Goal: Task Accomplishment & Management: Manage account settings

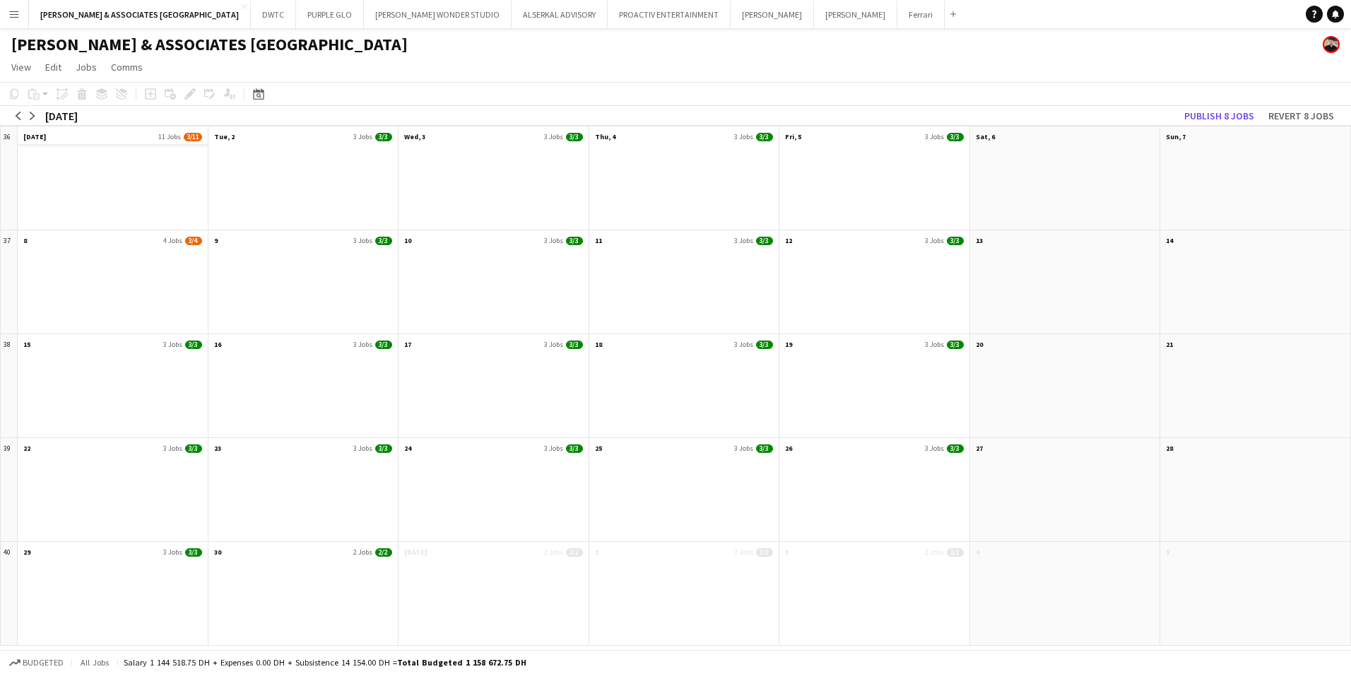
click at [93, 134] on app-month-view-date-header "[DATE] Jobs 3/11" at bounding box center [113, 136] width 190 height 18
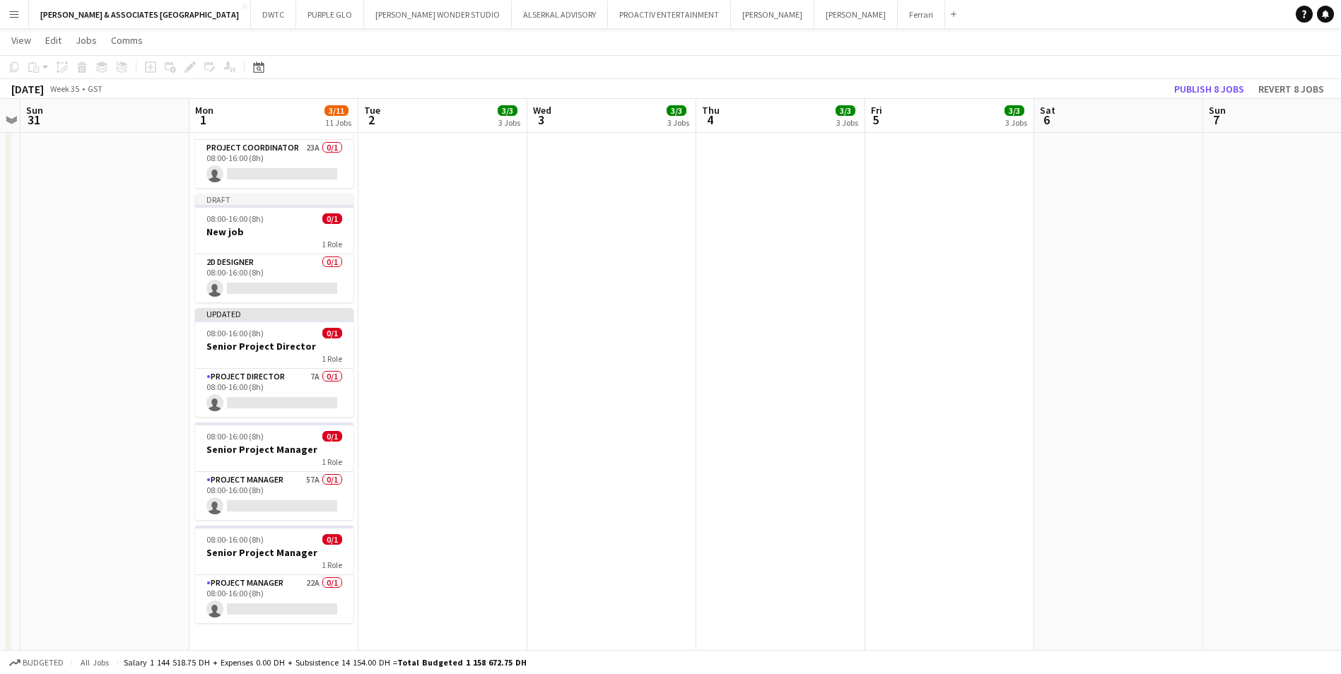
scroll to position [858, 0]
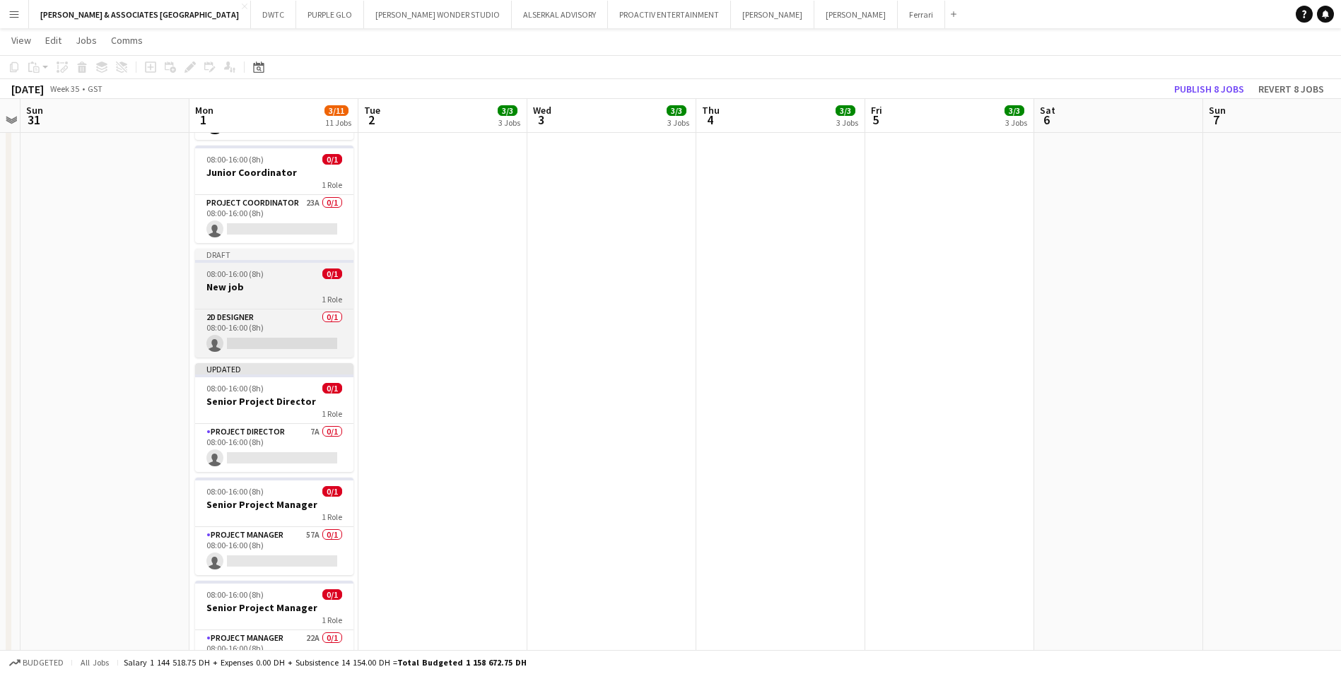
click at [265, 269] on div "08:00-16:00 (8h) 0/1" at bounding box center [274, 274] width 158 height 11
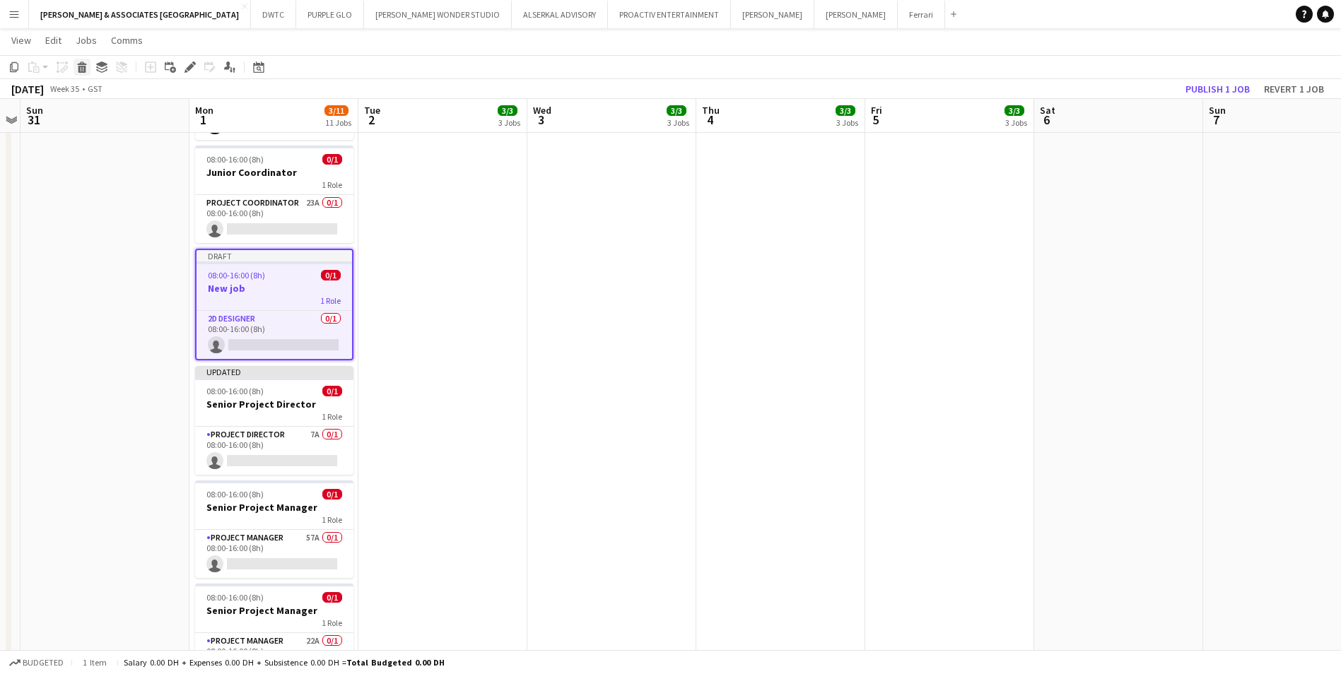
click at [80, 69] on icon at bounding box center [82, 69] width 8 height 7
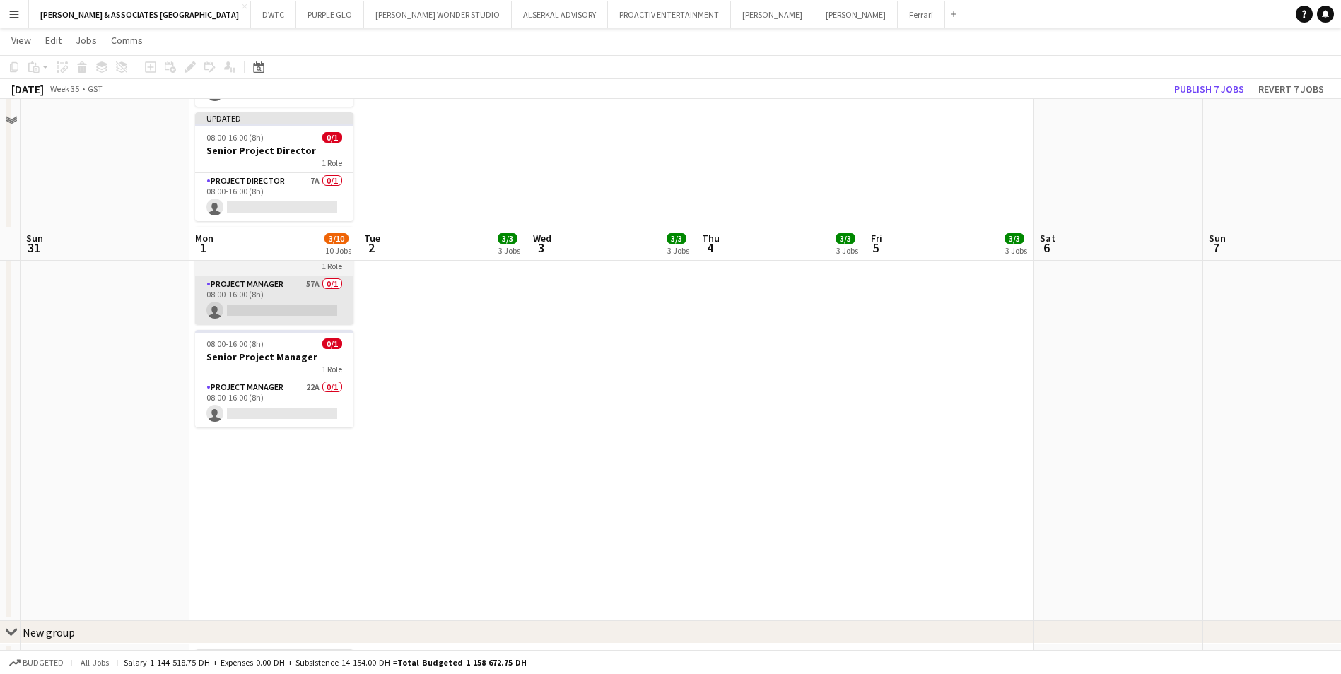
scroll to position [1132, 0]
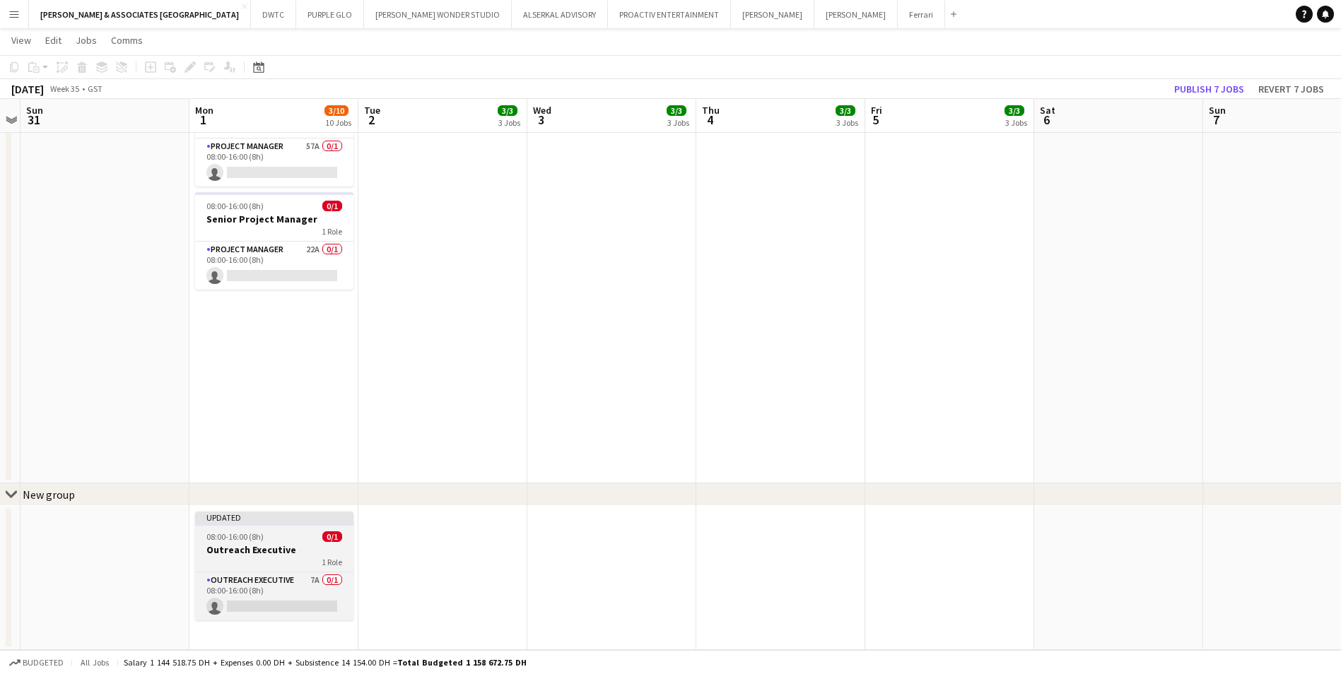
click at [249, 543] on h3 "Outreach Executive" at bounding box center [274, 549] width 158 height 13
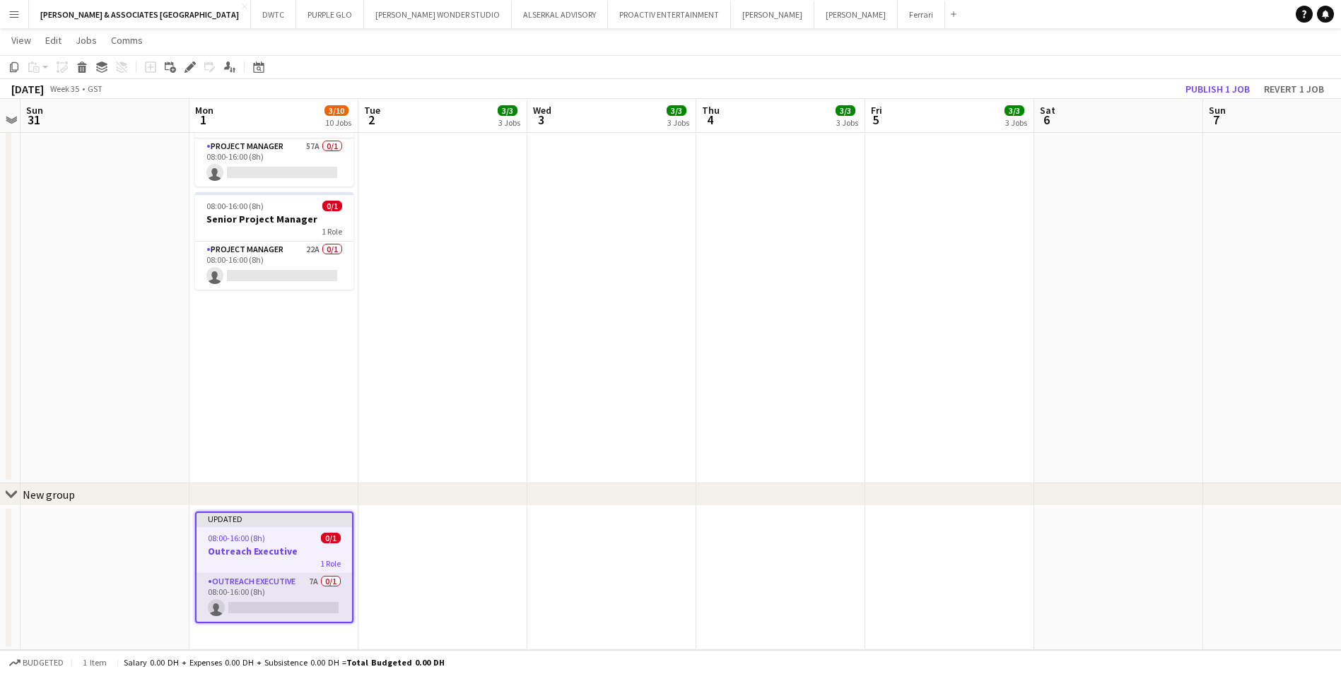
click at [279, 577] on app-card-role "Outreach Executive 7A 0/1 08:00-16:00 (8h) single-neutral-actions" at bounding box center [273, 598] width 155 height 48
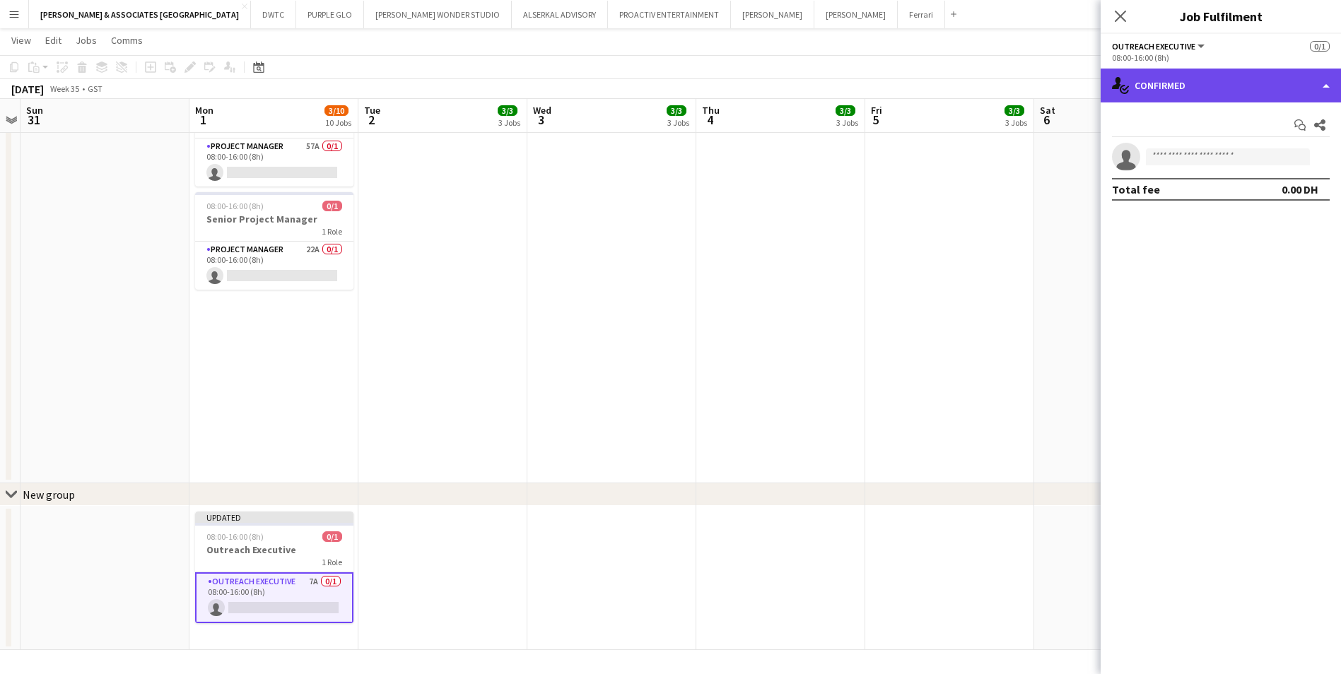
click at [1206, 83] on div "single-neutral-actions-check-2 Confirmed" at bounding box center [1220, 86] width 240 height 34
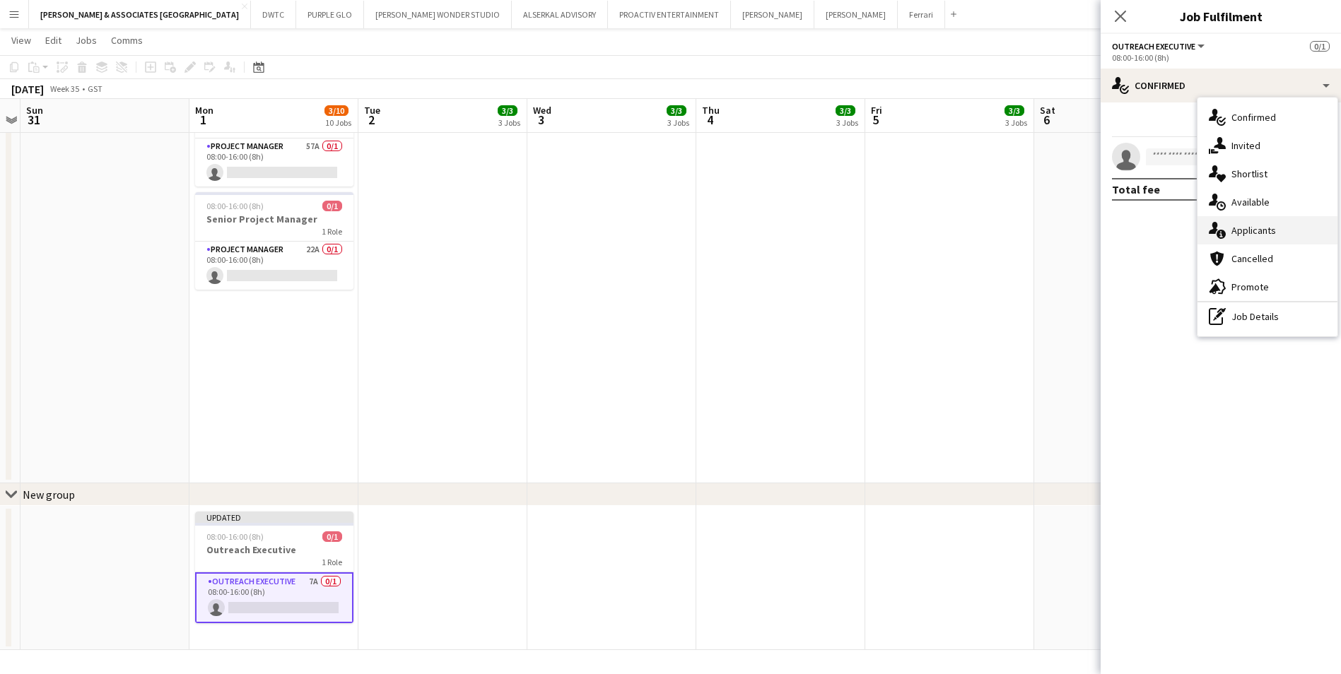
click at [1249, 229] on div "single-neutral-actions-information Applicants" at bounding box center [1267, 230] width 140 height 28
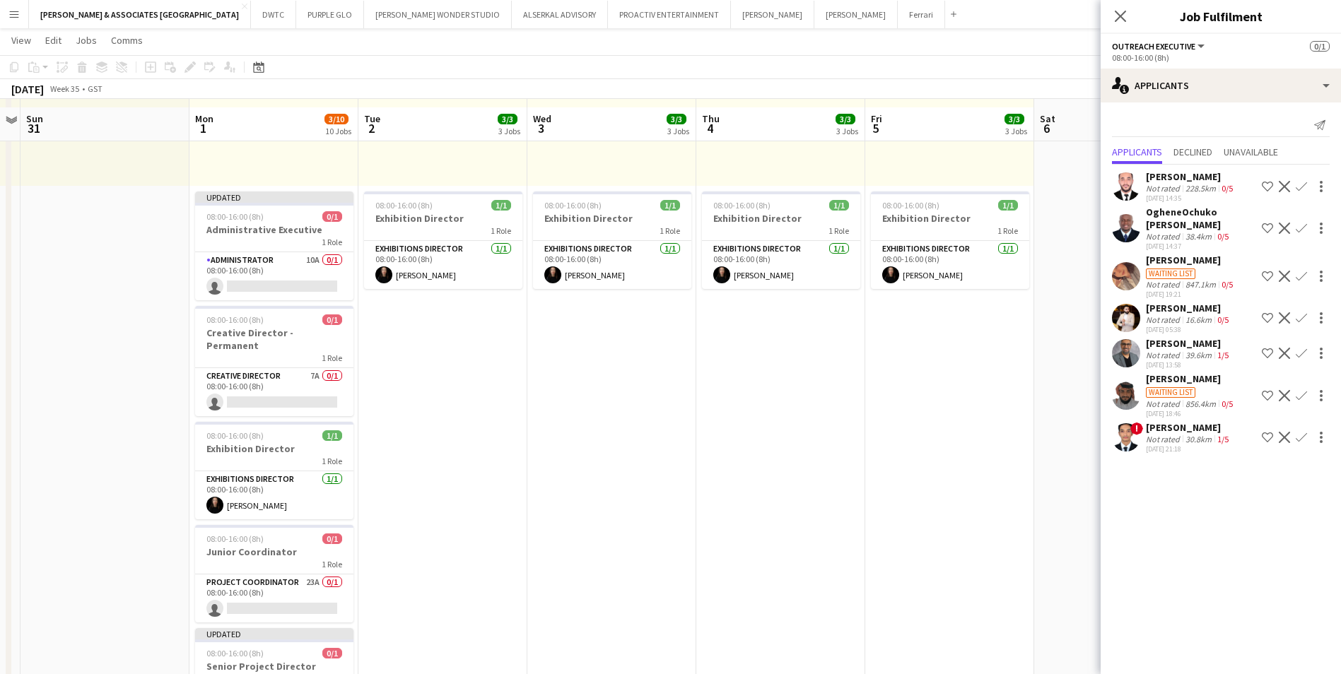
scroll to position [496, 0]
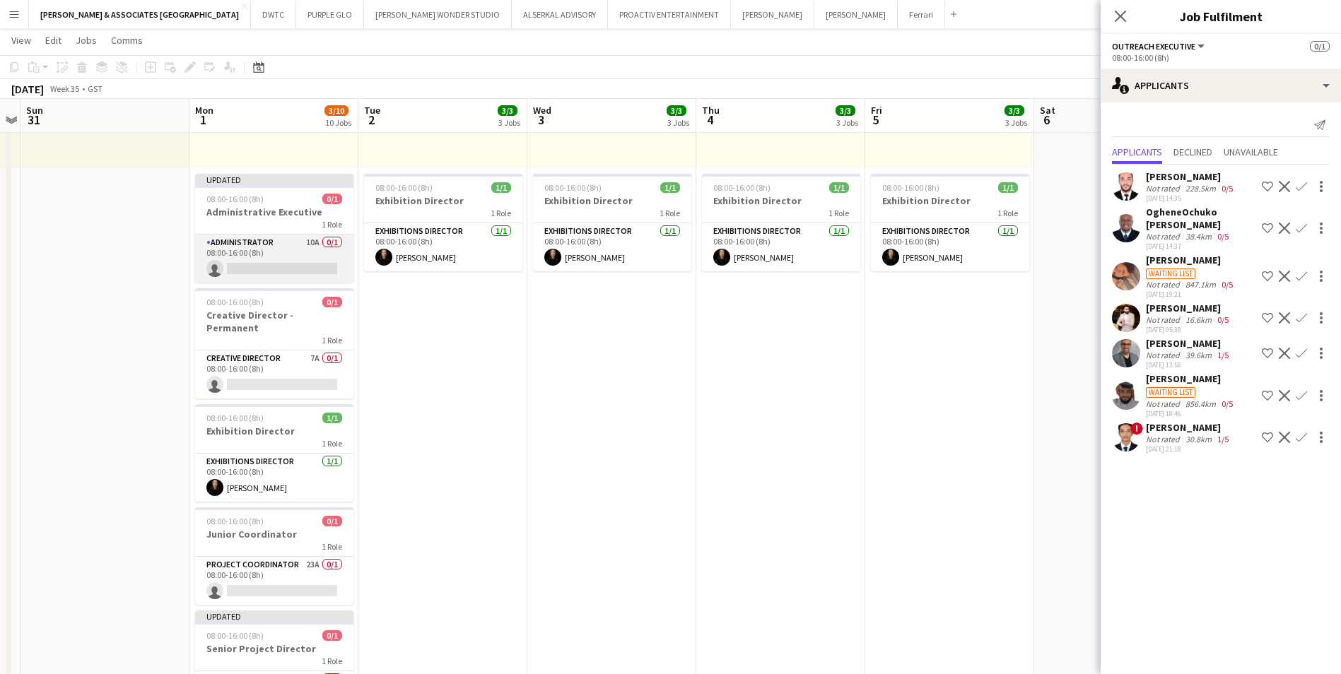
click at [236, 244] on app-card-role "Administrator 10A 0/1 08:00-16:00 (8h) single-neutral-actions" at bounding box center [274, 259] width 158 height 48
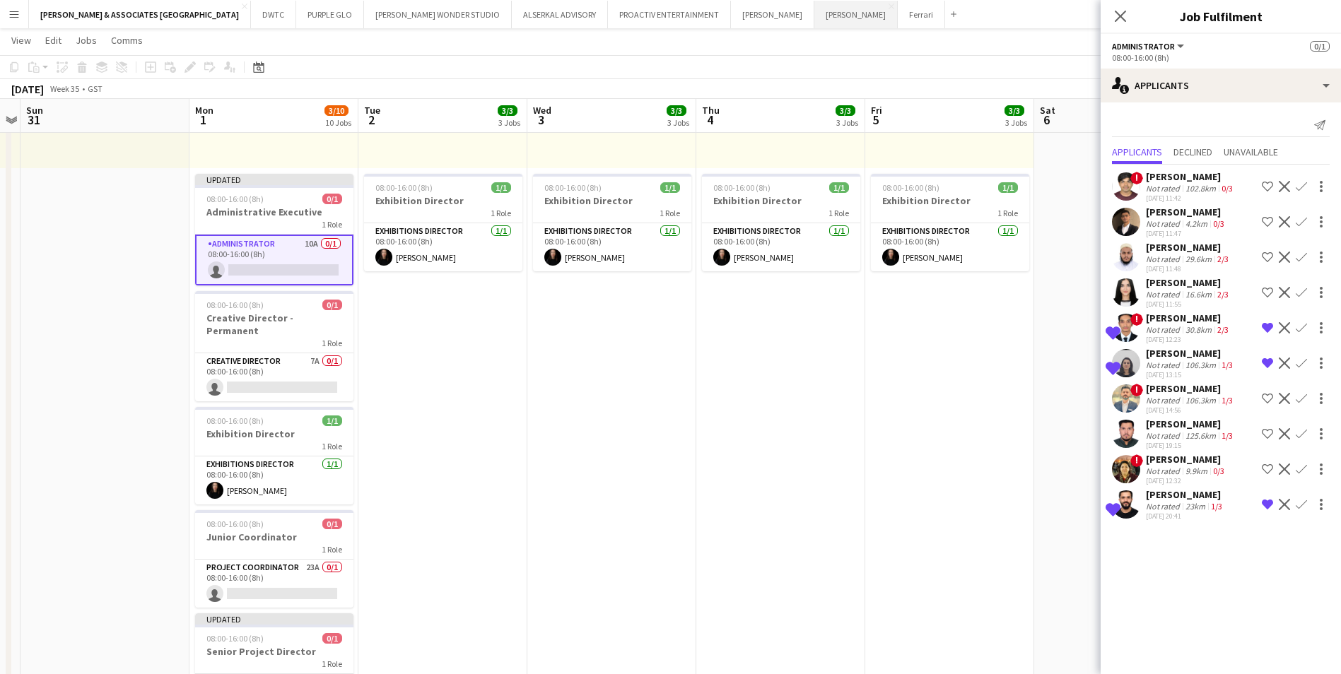
click at [814, 20] on button "[PERSON_NAME] Close" at bounding box center [855, 15] width 83 height 28
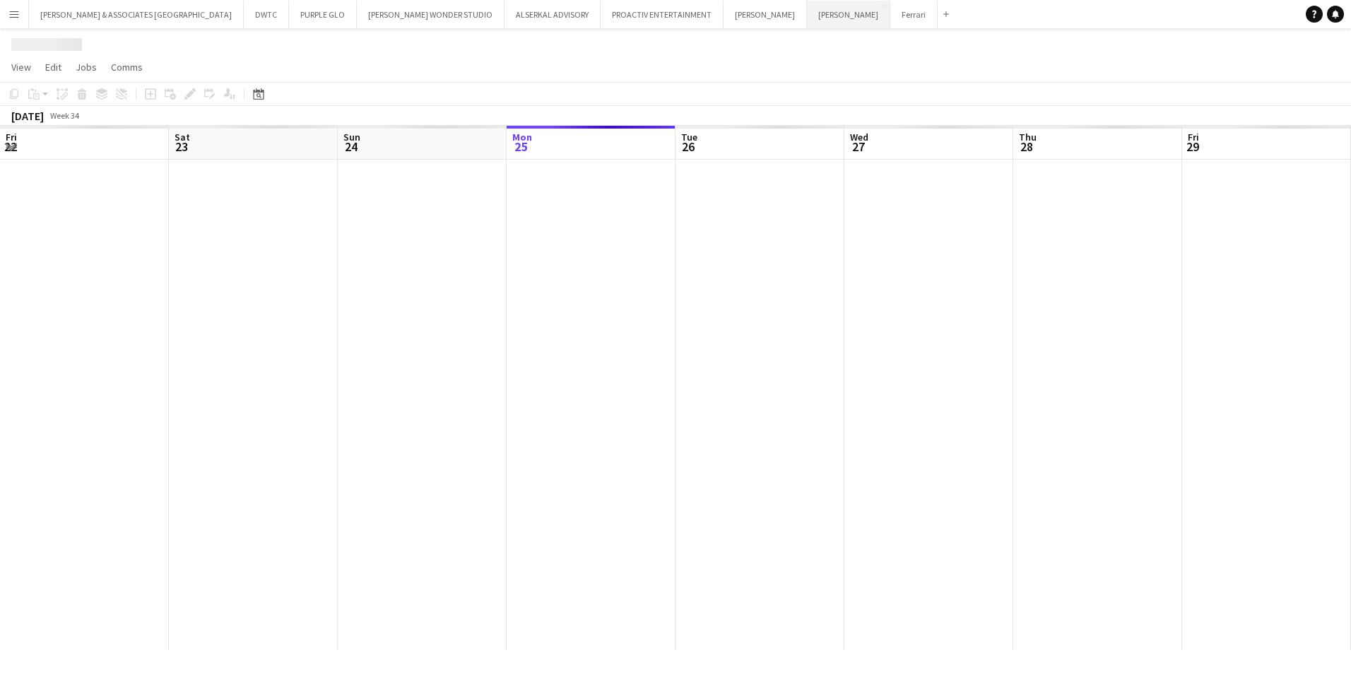
scroll to position [0, 338]
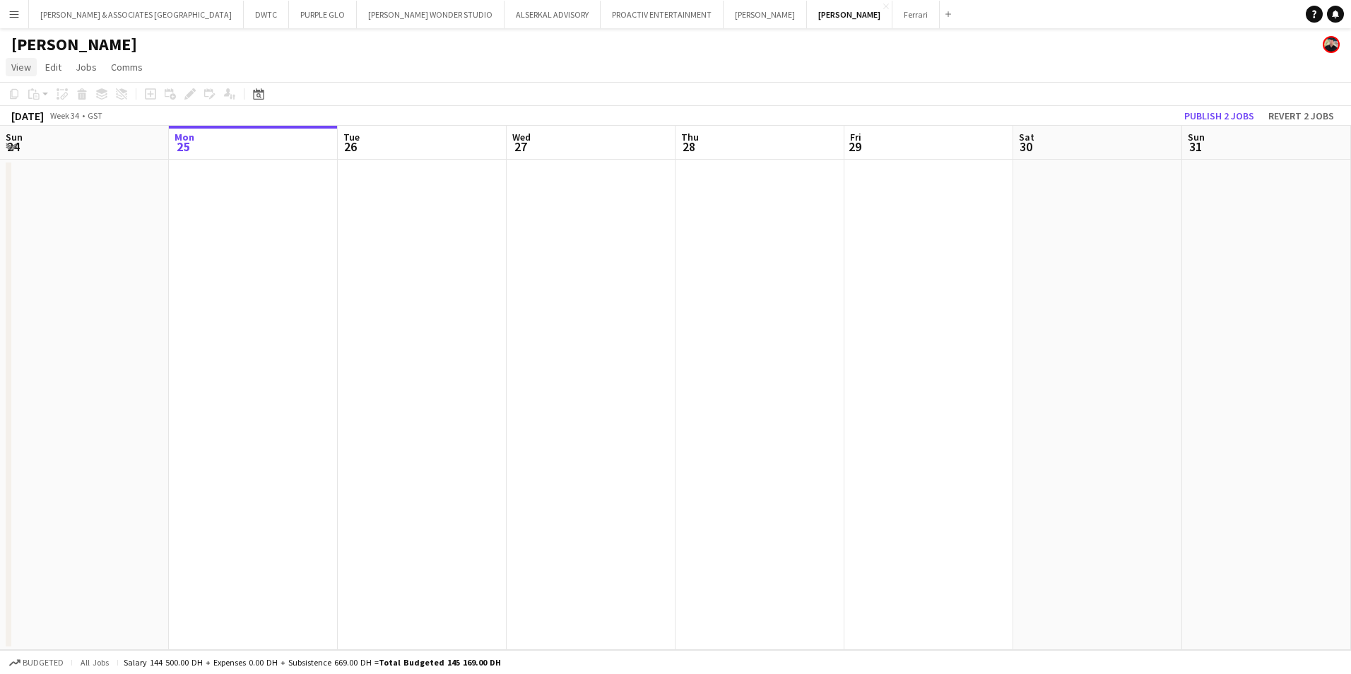
click at [29, 74] on link "View" at bounding box center [21, 67] width 31 height 18
click at [42, 153] on span "Month view" at bounding box center [42, 157] width 48 height 13
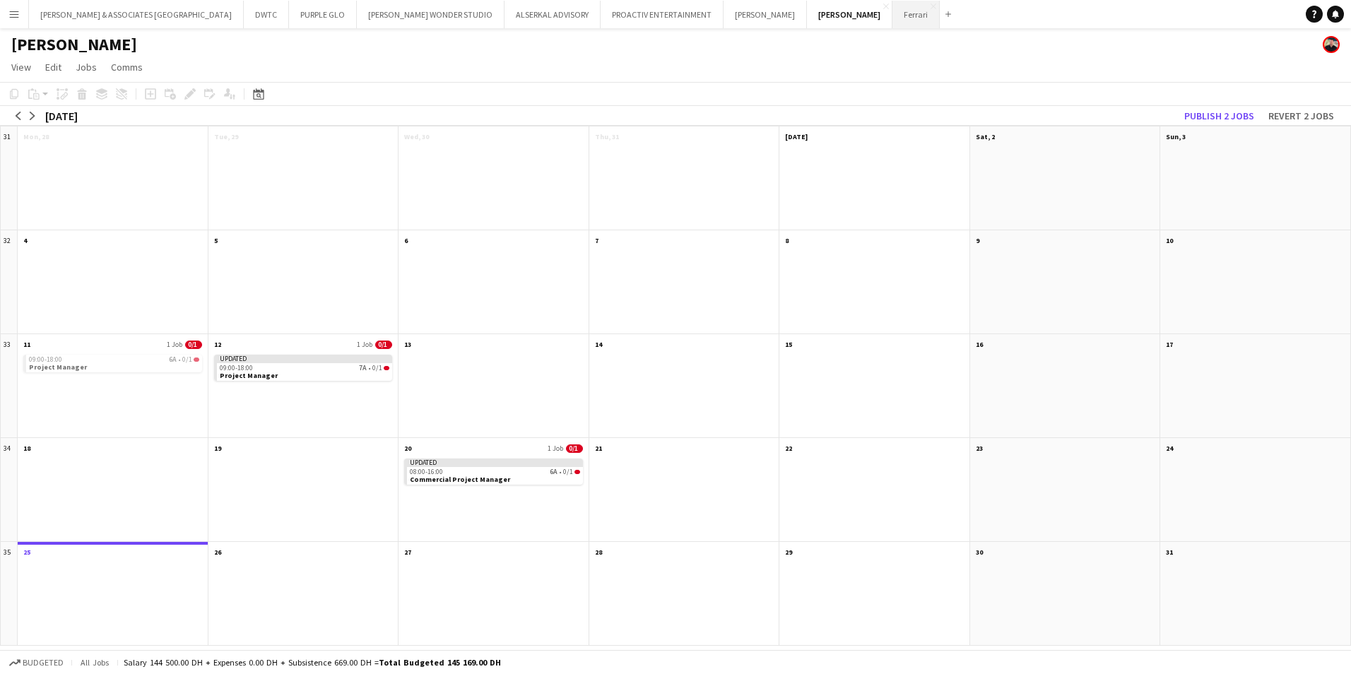
click at [893, 25] on button "Ferrari Close" at bounding box center [916, 15] width 47 height 28
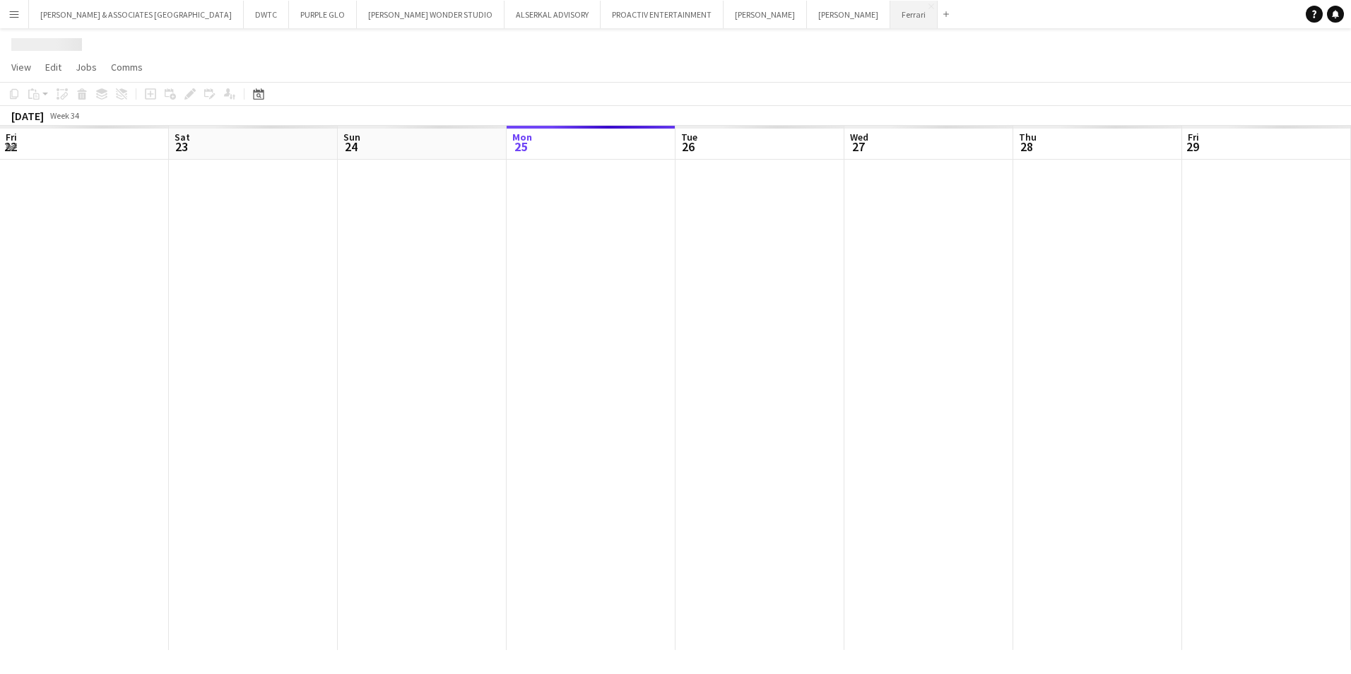
scroll to position [0, 338]
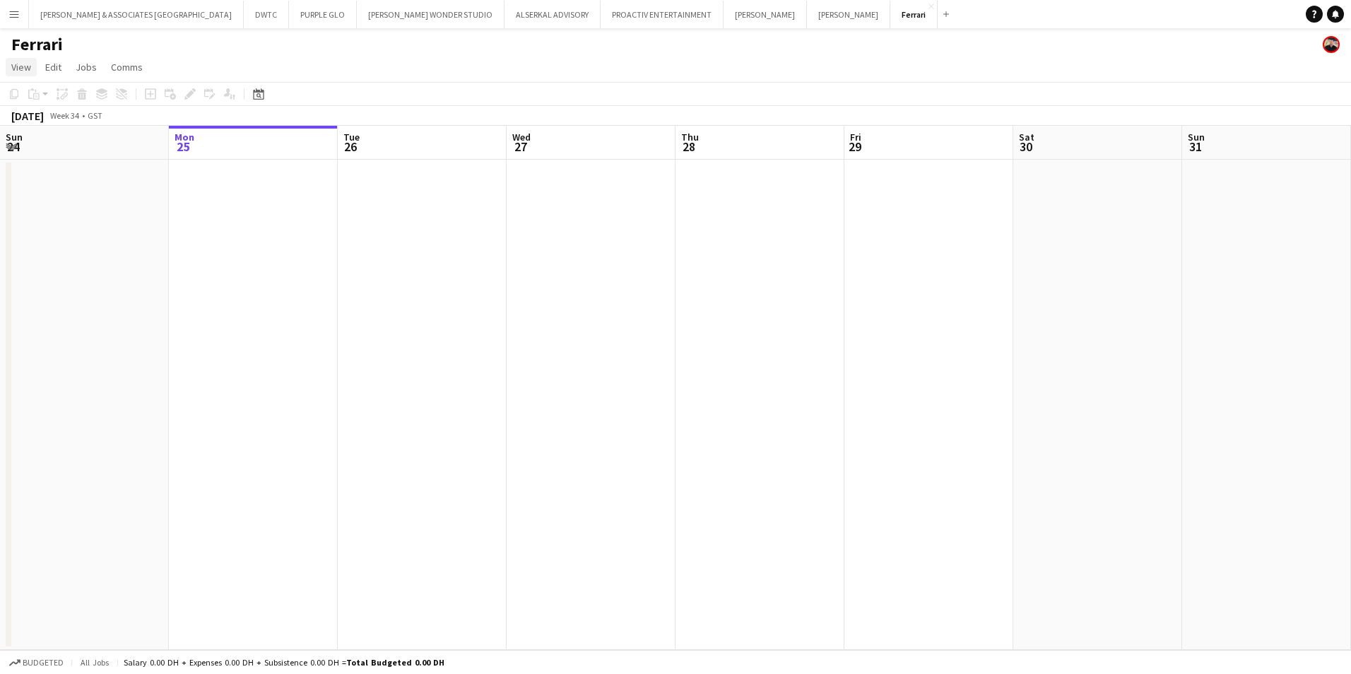
click at [13, 64] on span "View" at bounding box center [21, 67] width 20 height 13
click at [67, 164] on link "Month view" at bounding box center [62, 158] width 112 height 30
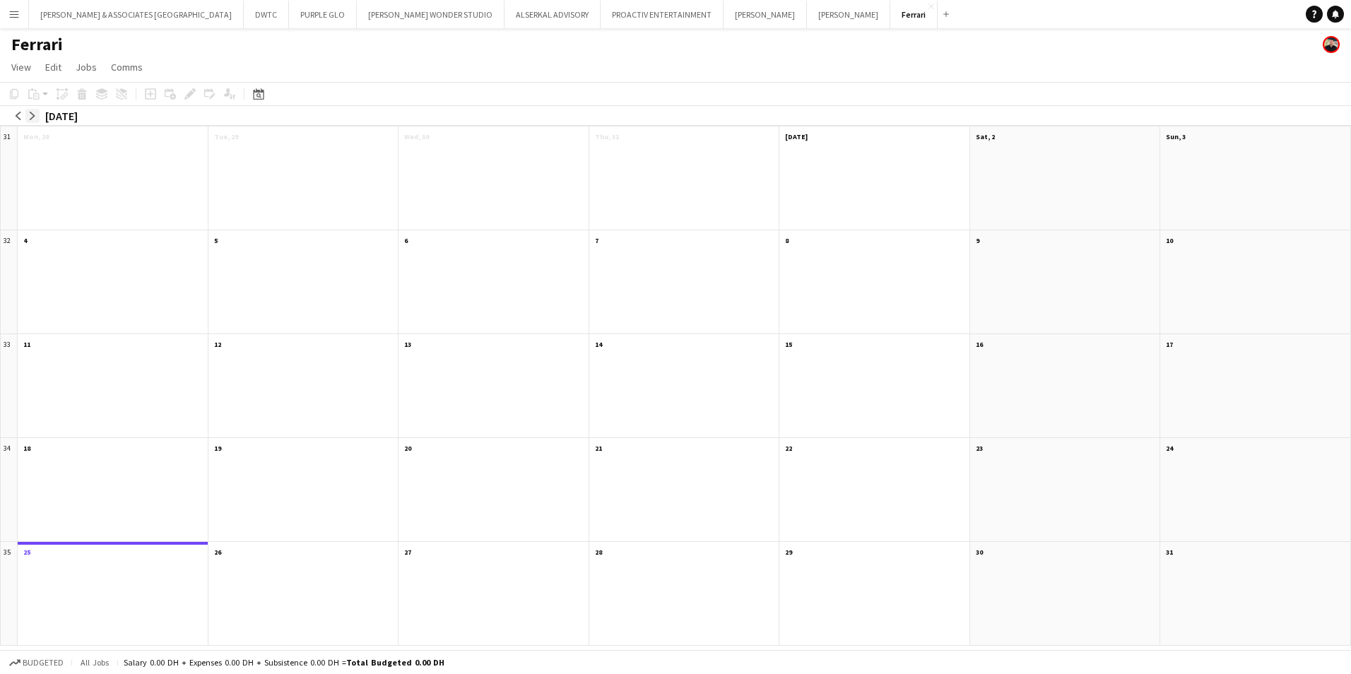
click at [29, 118] on app-icon "arrow-right" at bounding box center [32, 116] width 8 height 8
click at [100, 143] on app-month-view-date-header "[DATE] 1 Job 0/1" at bounding box center [113, 136] width 190 height 18
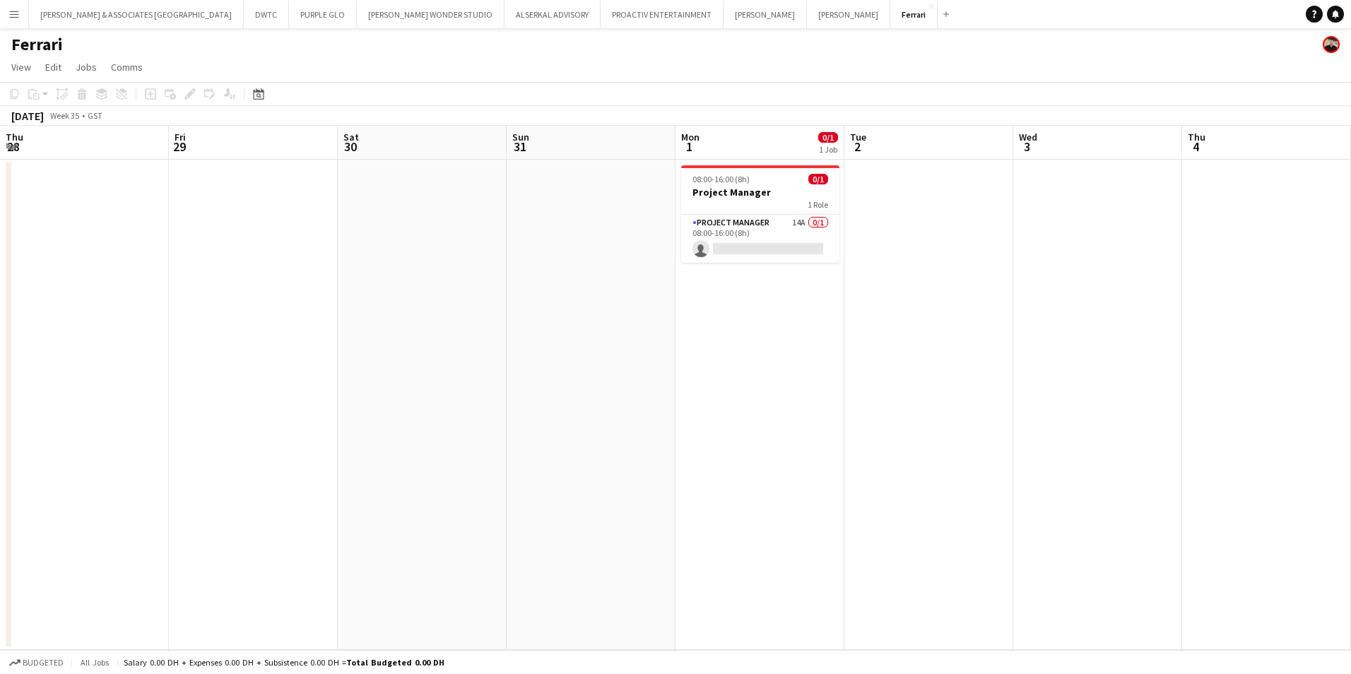
scroll to position [0, 486]
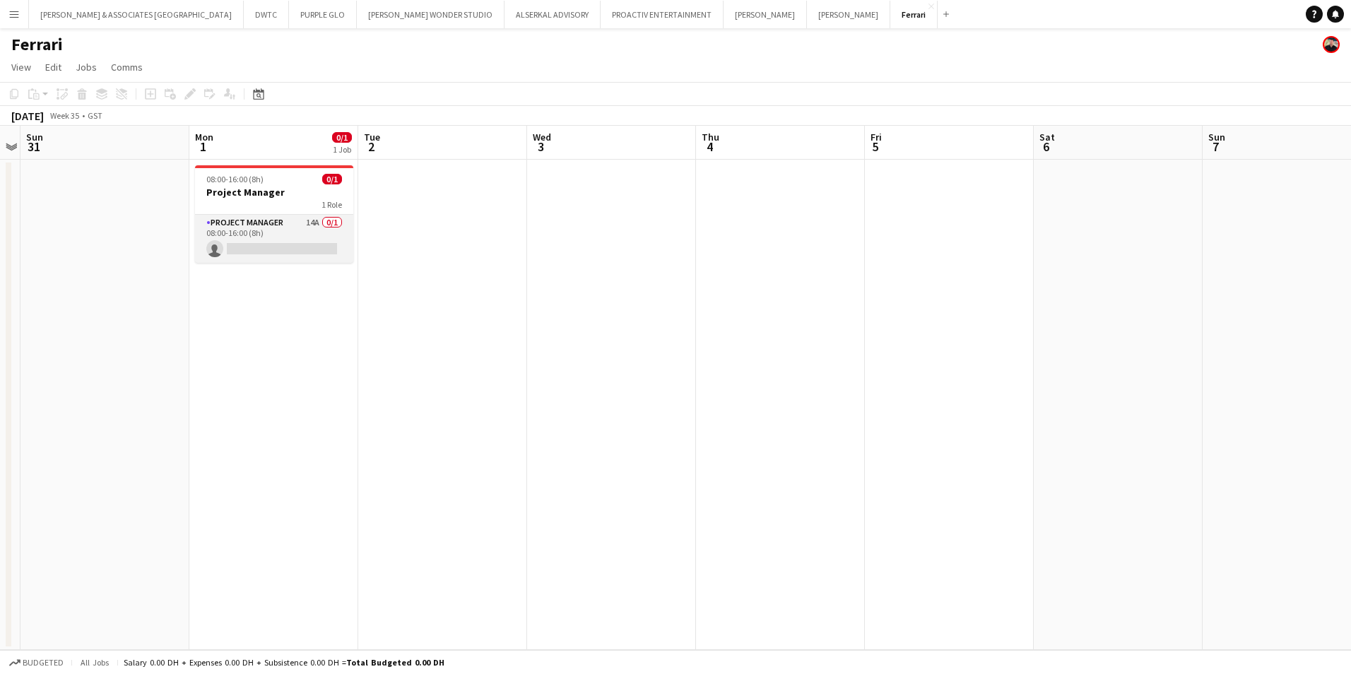
click at [274, 247] on app-card-role "Project Manager 14A 0/1 08:00-16:00 (8h) single-neutral-actions" at bounding box center [274, 239] width 158 height 48
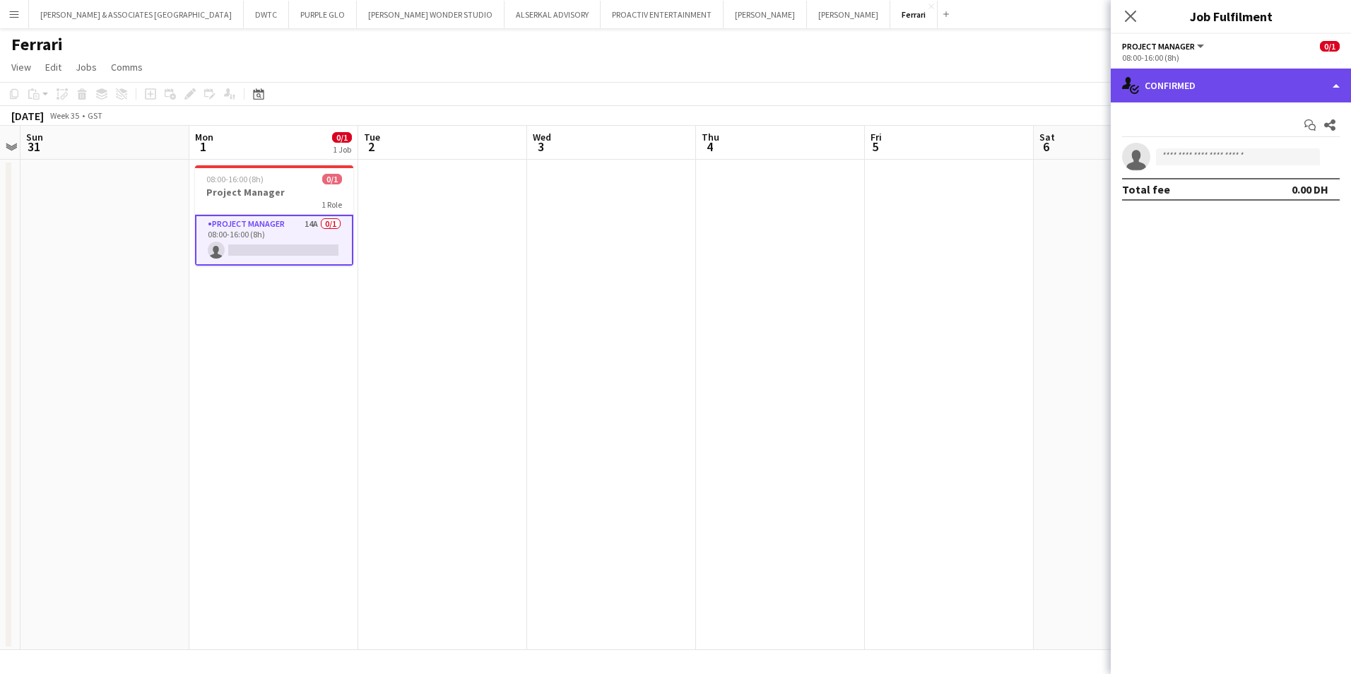
click at [1187, 93] on div "single-neutral-actions-check-2 Confirmed" at bounding box center [1231, 86] width 240 height 34
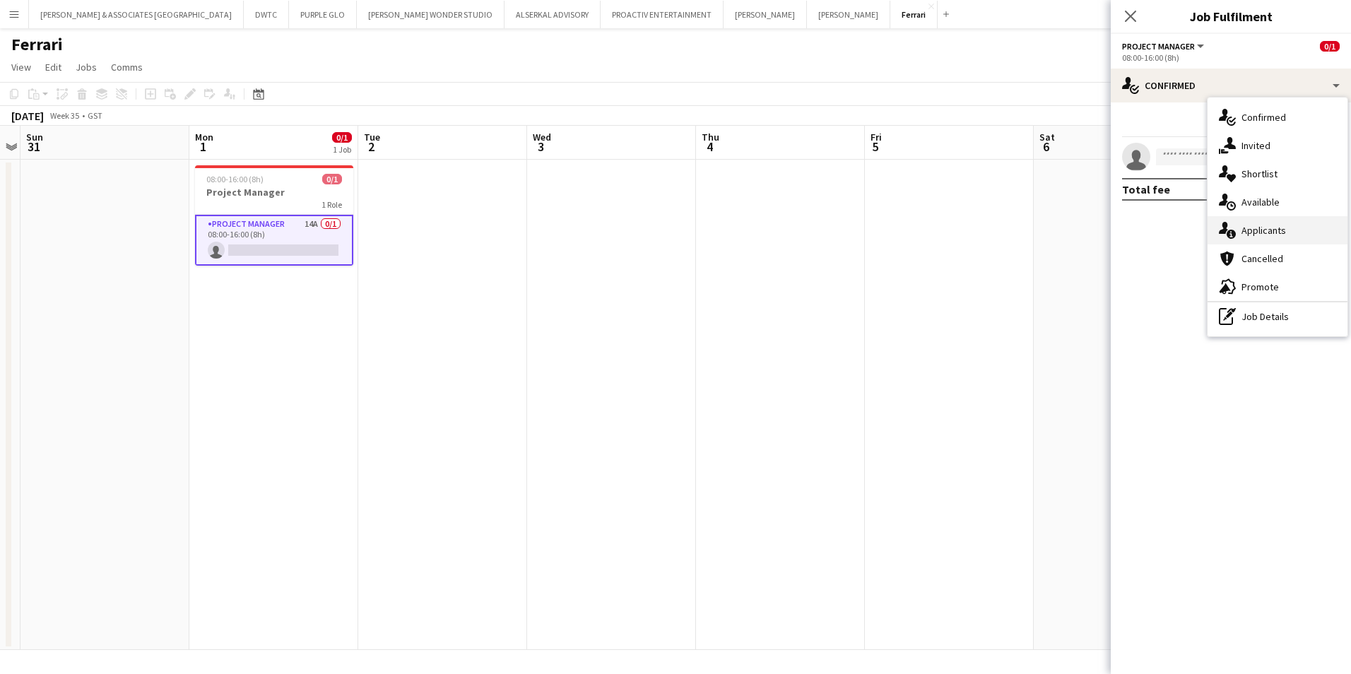
click at [1248, 233] on div "single-neutral-actions-information Applicants" at bounding box center [1278, 230] width 140 height 28
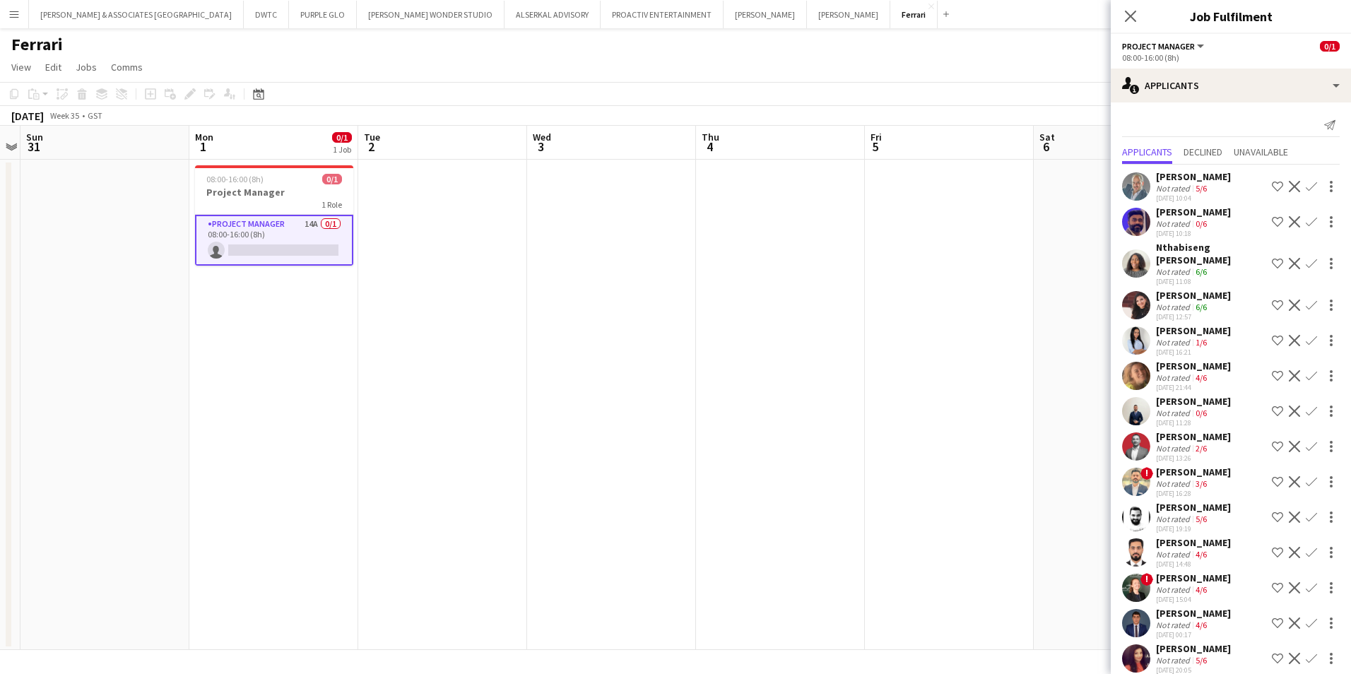
scroll to position [15, 0]
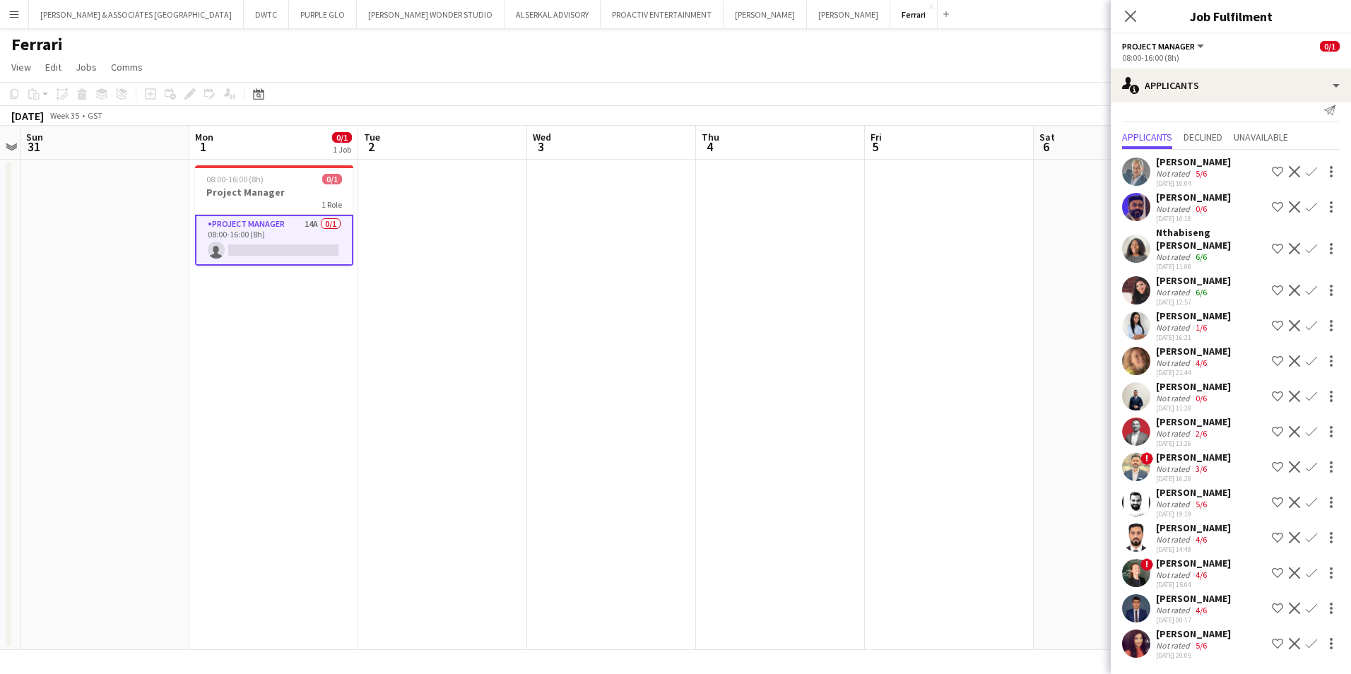
click at [959, 57] on app-page-menu "View Day view expanded Day view collapsed Month view Date picker Jump to [DATE]…" at bounding box center [675, 68] width 1351 height 27
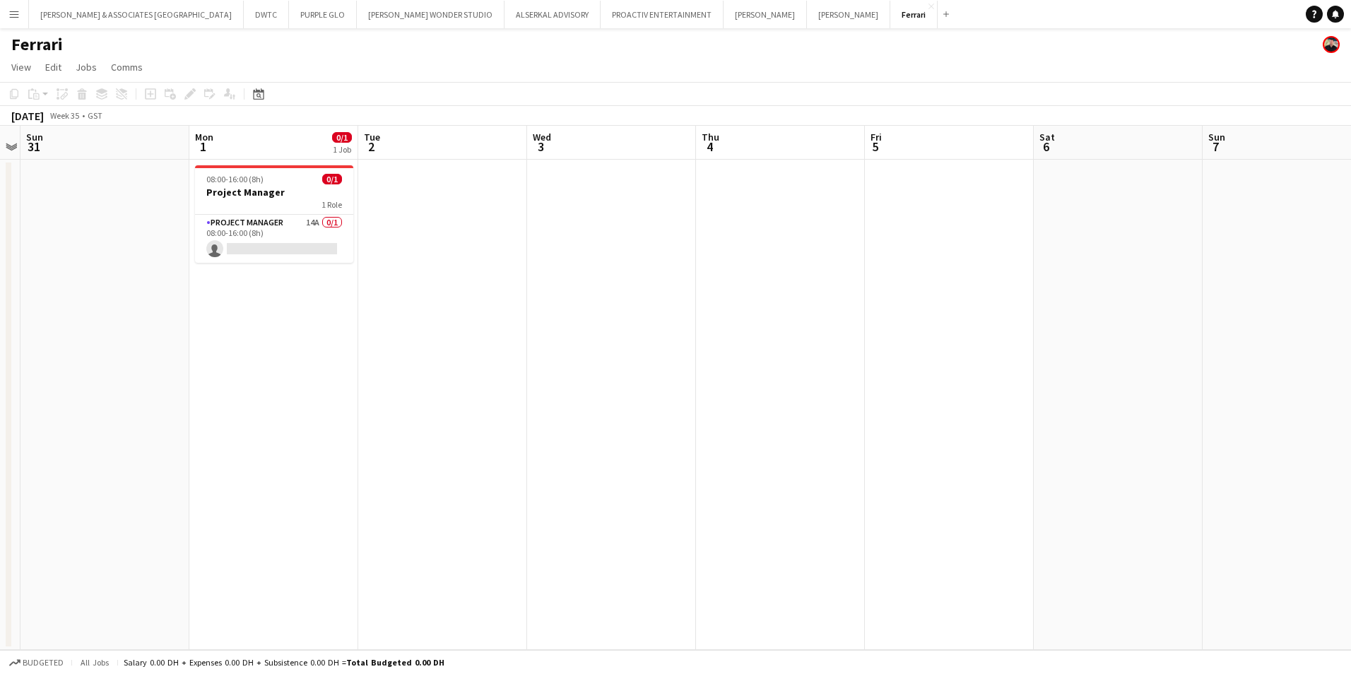
click at [15, 11] on app-icon "Menu" at bounding box center [13, 13] width 11 height 11
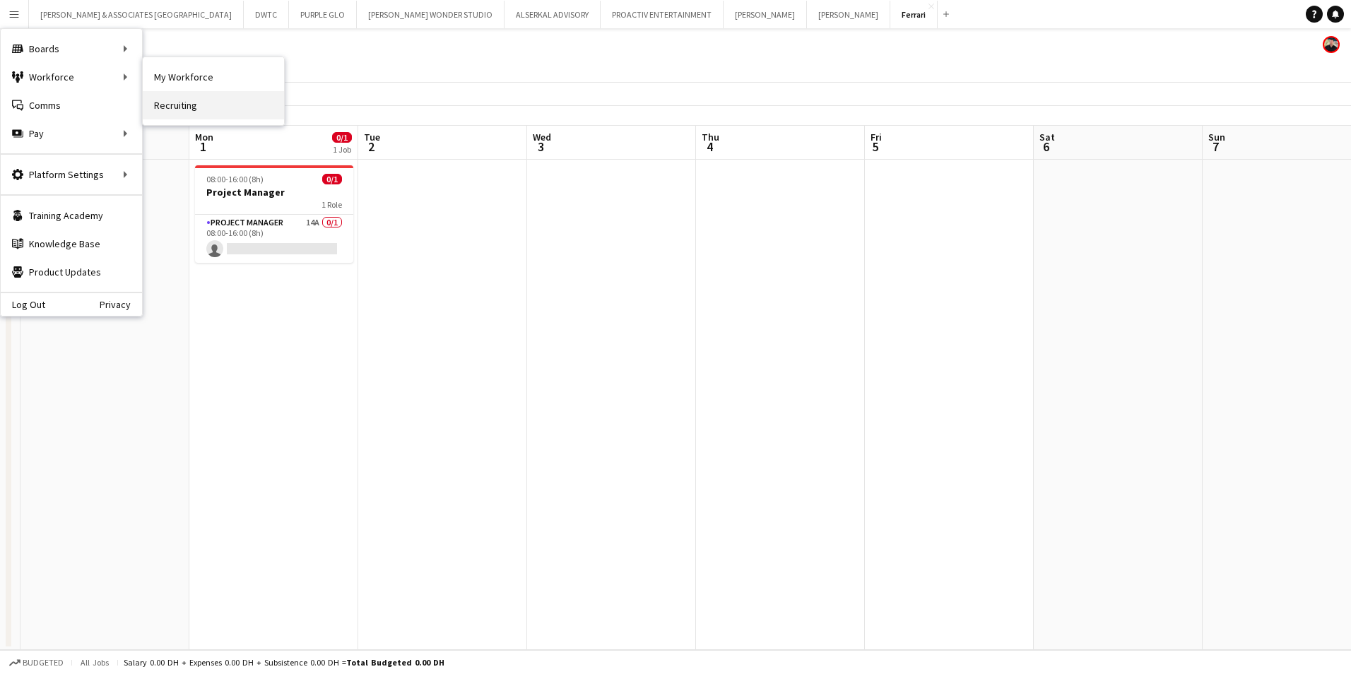
click at [168, 102] on link "Recruiting" at bounding box center [213, 105] width 141 height 28
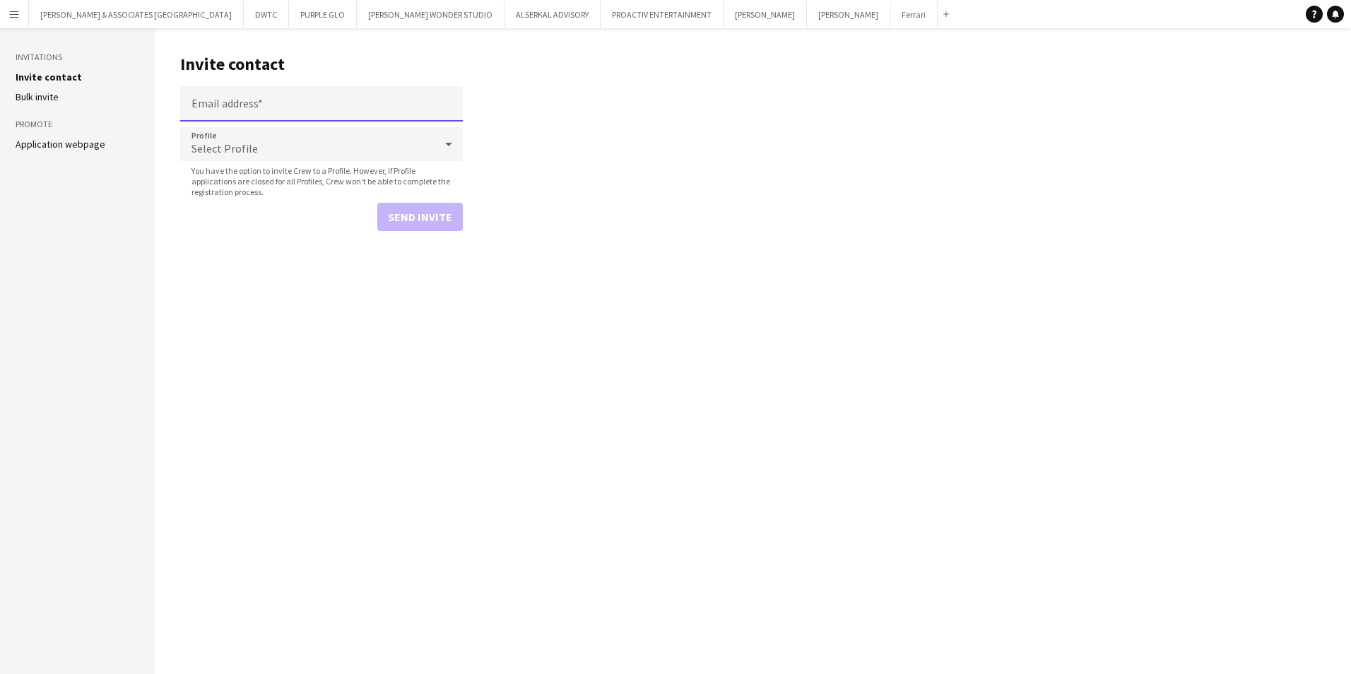
click at [311, 110] on input "Email address" at bounding box center [321, 103] width 283 height 35
paste input "**********"
type input "**********"
click at [307, 136] on div "Select Profile" at bounding box center [307, 144] width 254 height 34
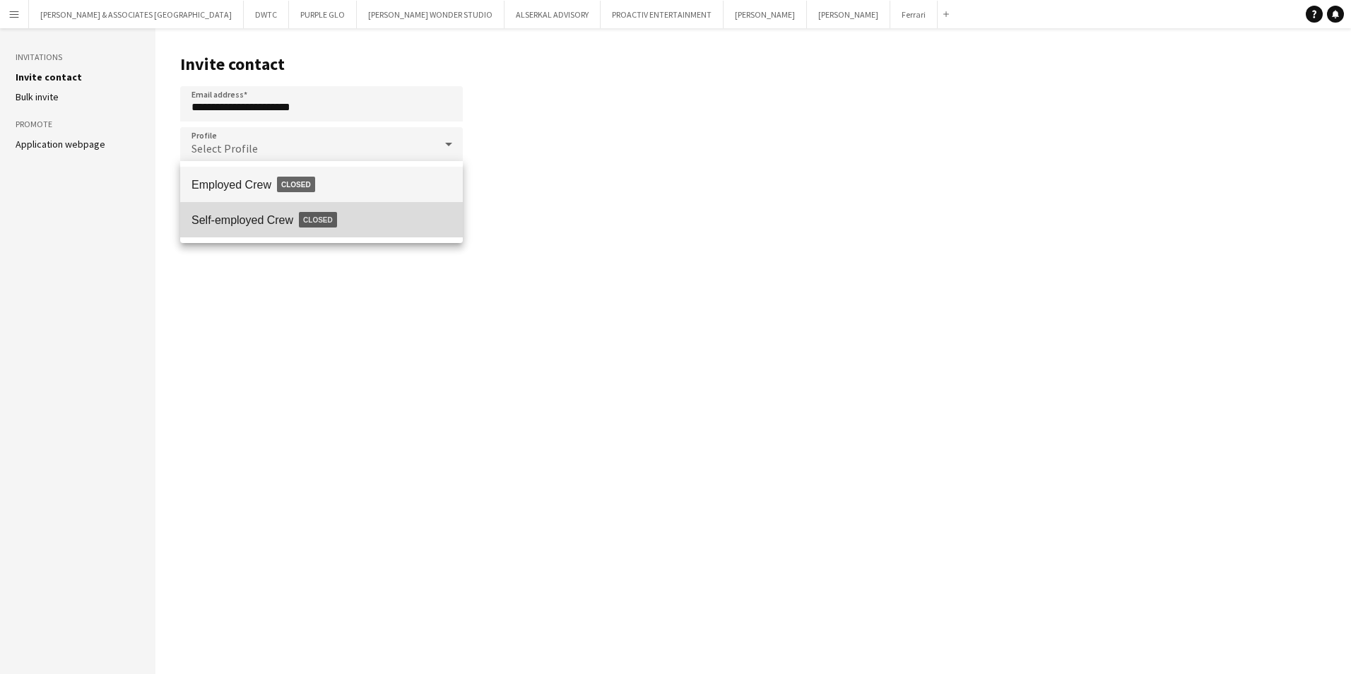
click at [324, 223] on span "Closed" at bounding box center [318, 220] width 38 height 16
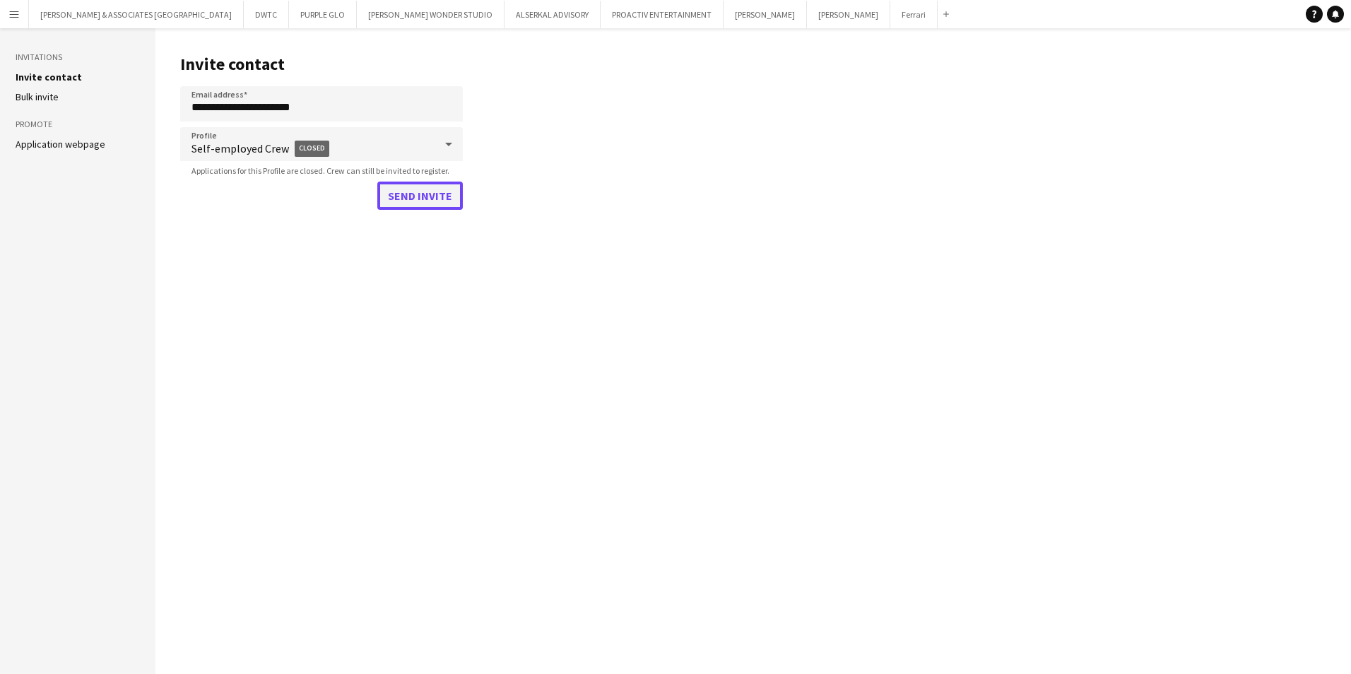
click at [421, 199] on button "Send invite" at bounding box center [420, 196] width 86 height 28
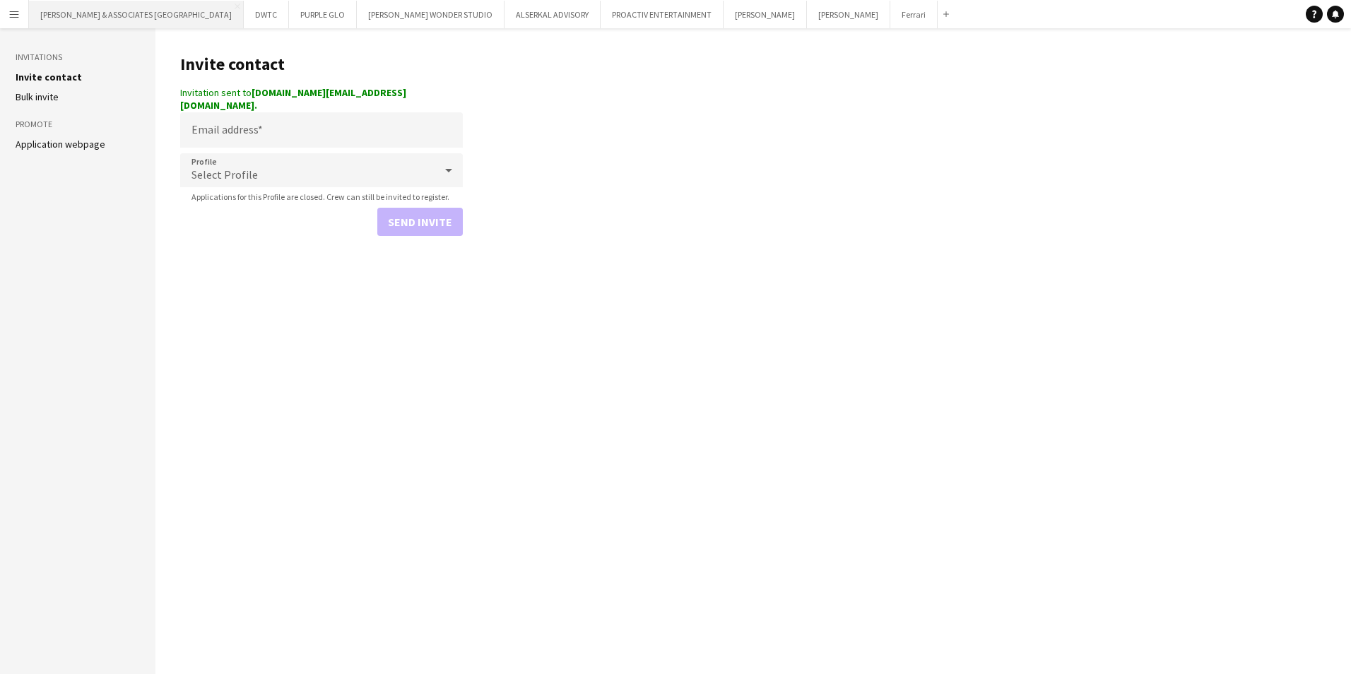
click at [93, 10] on button "[PERSON_NAME] & ASSOCIATES UAE Close" at bounding box center [136, 15] width 215 height 28
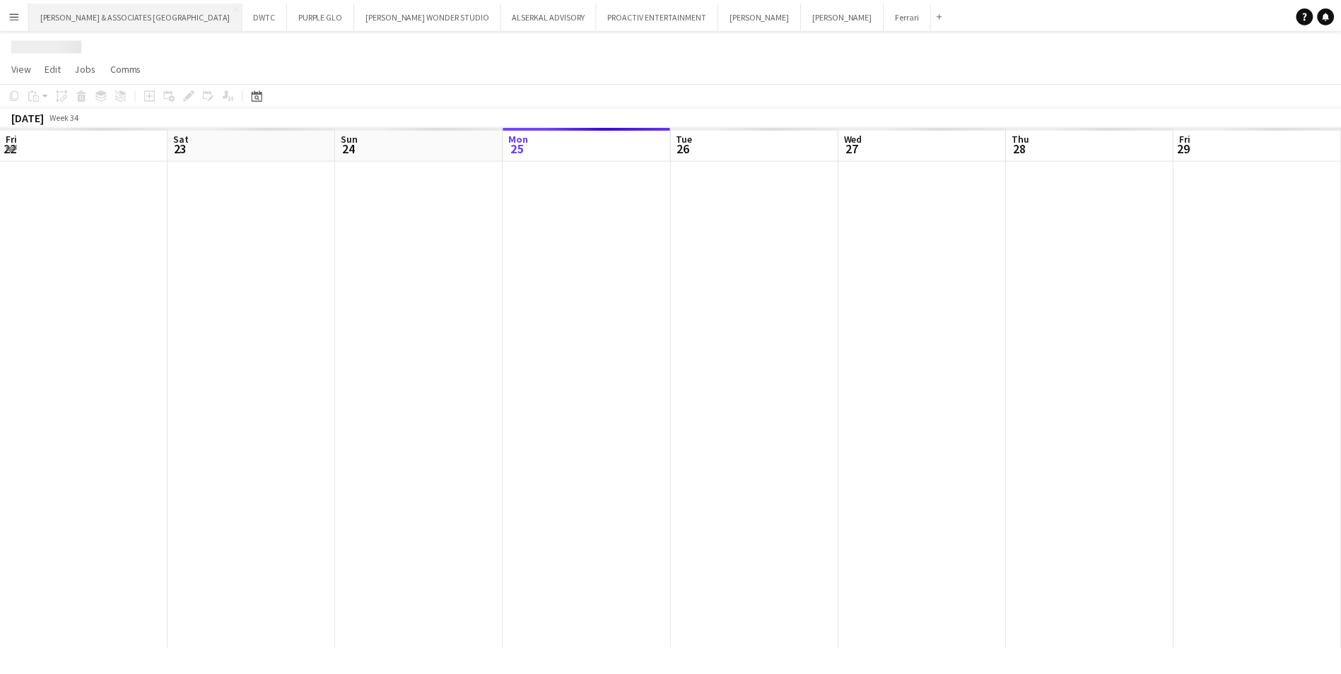
scroll to position [0, 338]
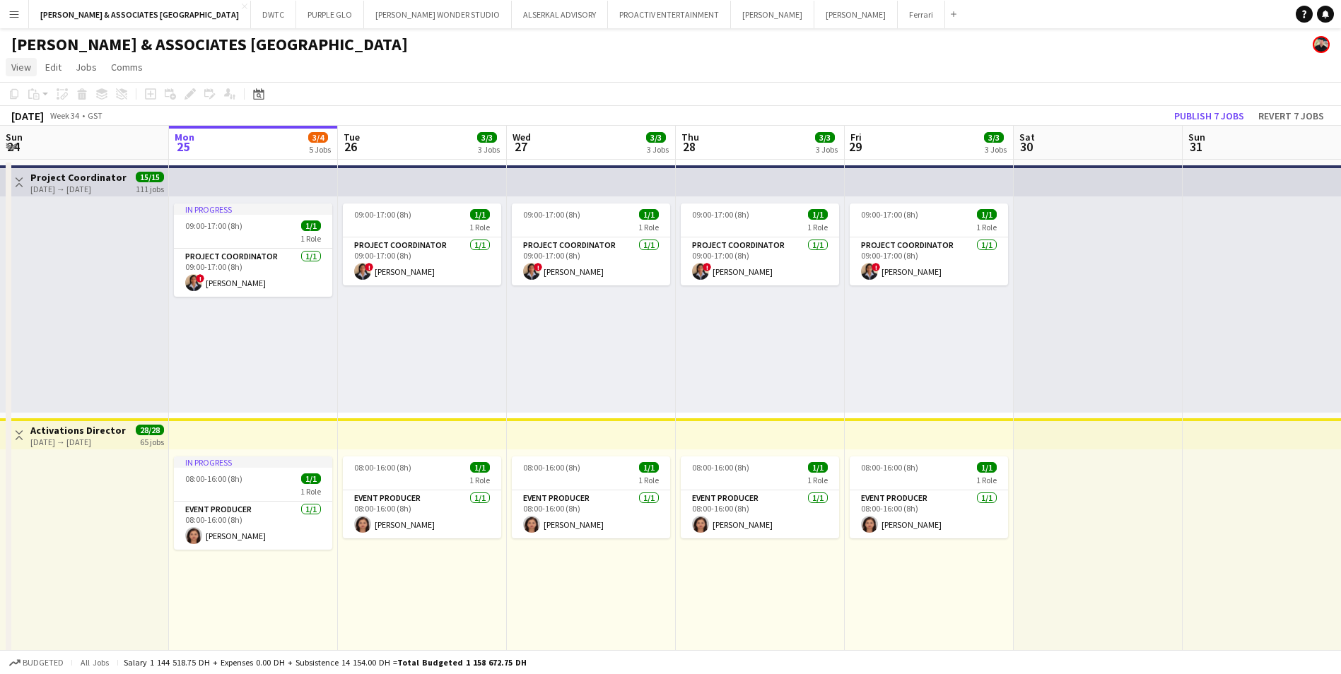
click at [20, 74] on link "View" at bounding box center [21, 67] width 31 height 18
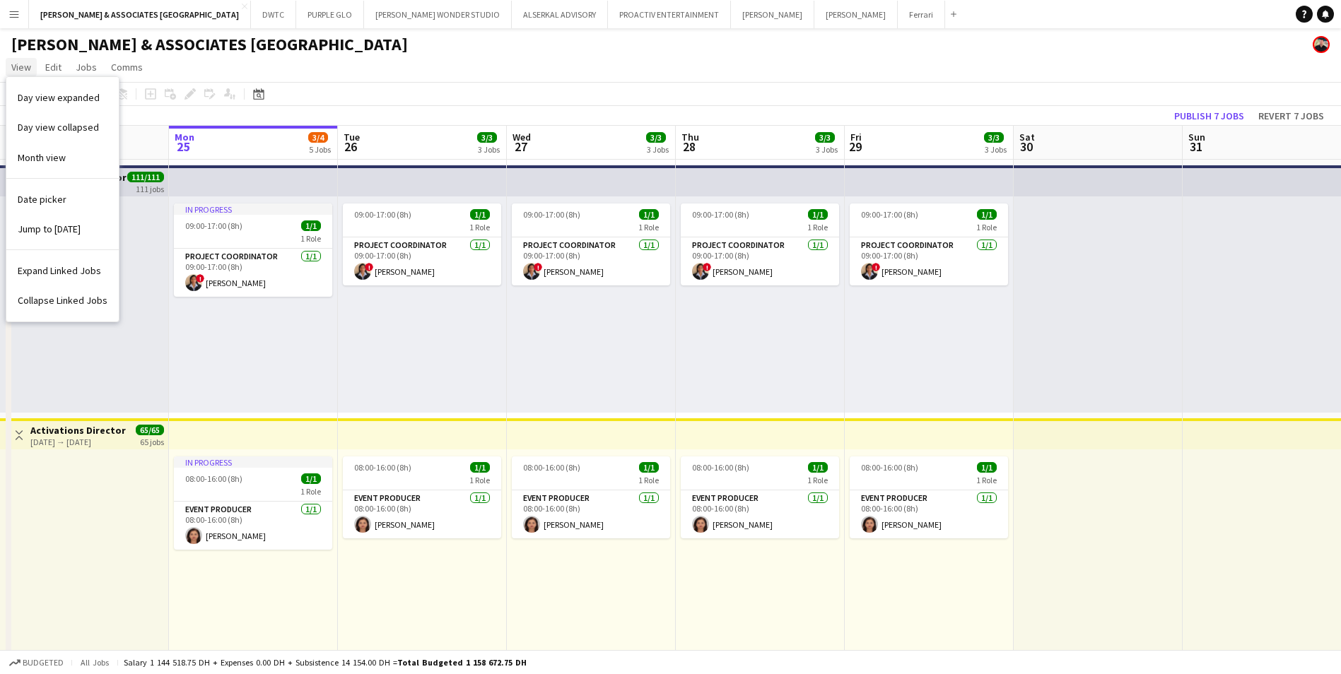
click at [16, 66] on span "View" at bounding box center [21, 67] width 20 height 13
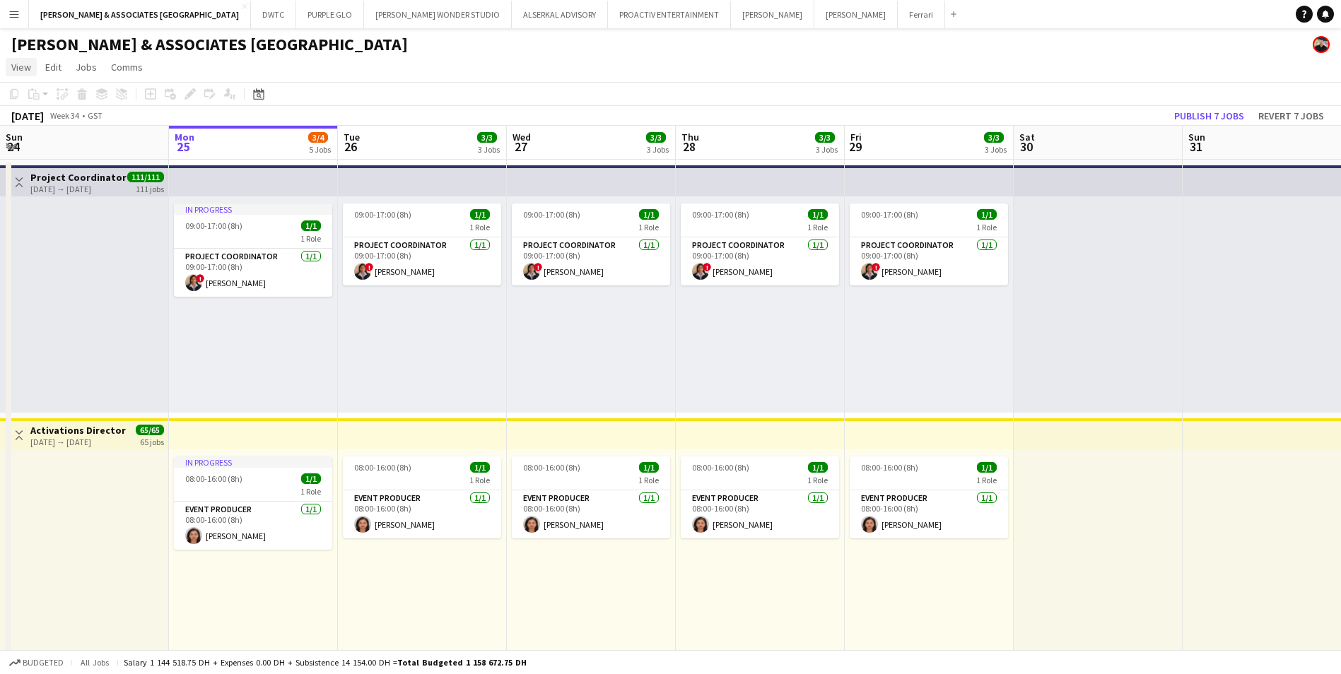
click at [20, 61] on span "View" at bounding box center [21, 67] width 20 height 13
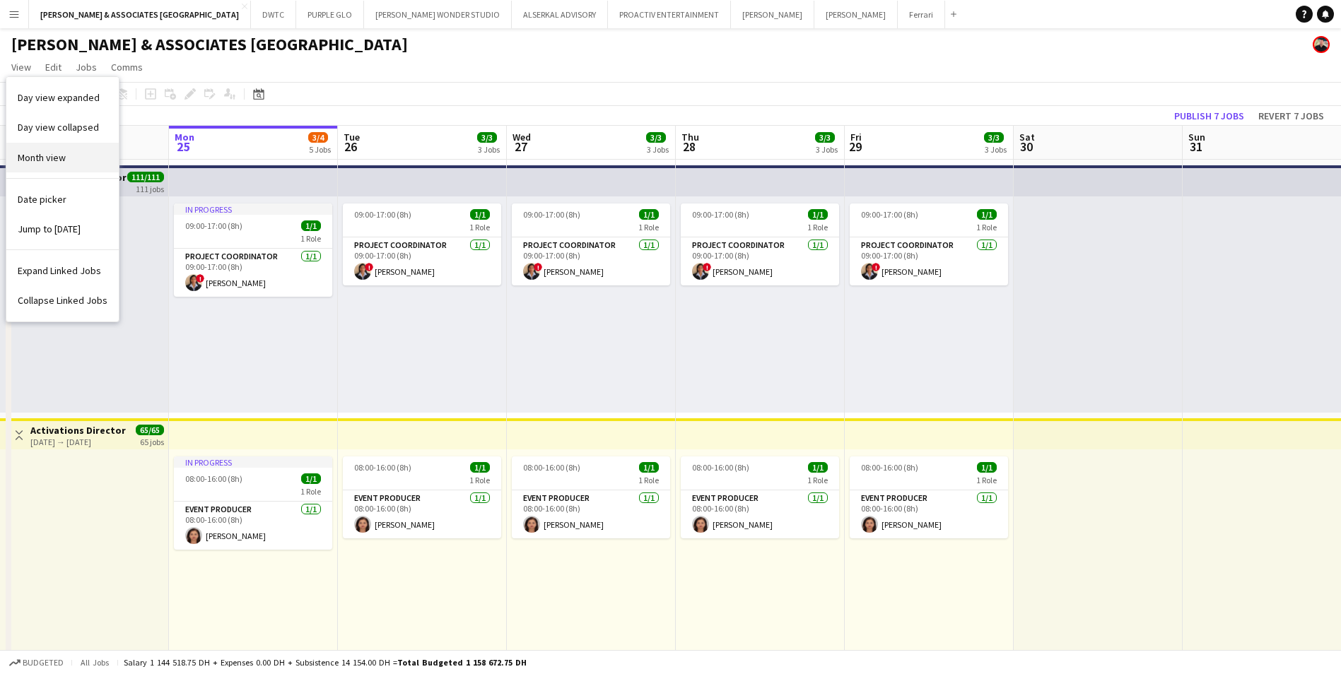
click at [60, 155] on span "Month view" at bounding box center [42, 157] width 48 height 13
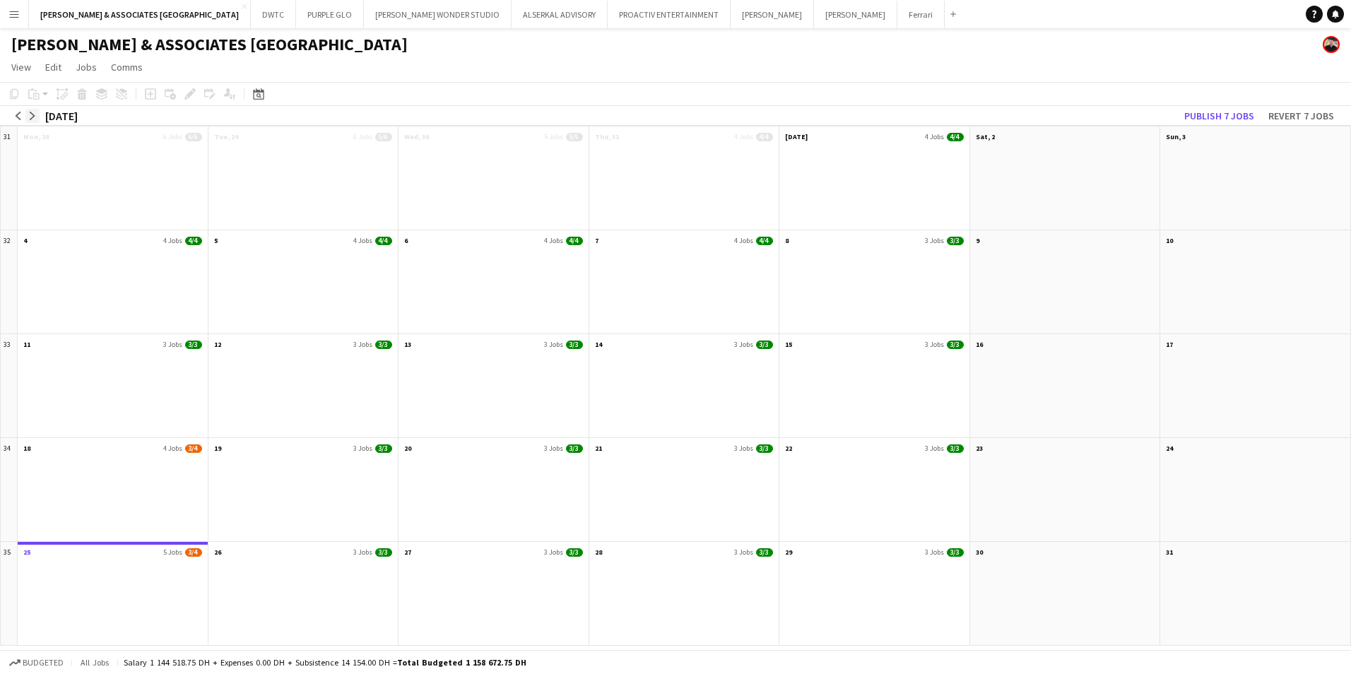
click at [32, 117] on app-icon "arrow-right" at bounding box center [32, 116] width 8 height 8
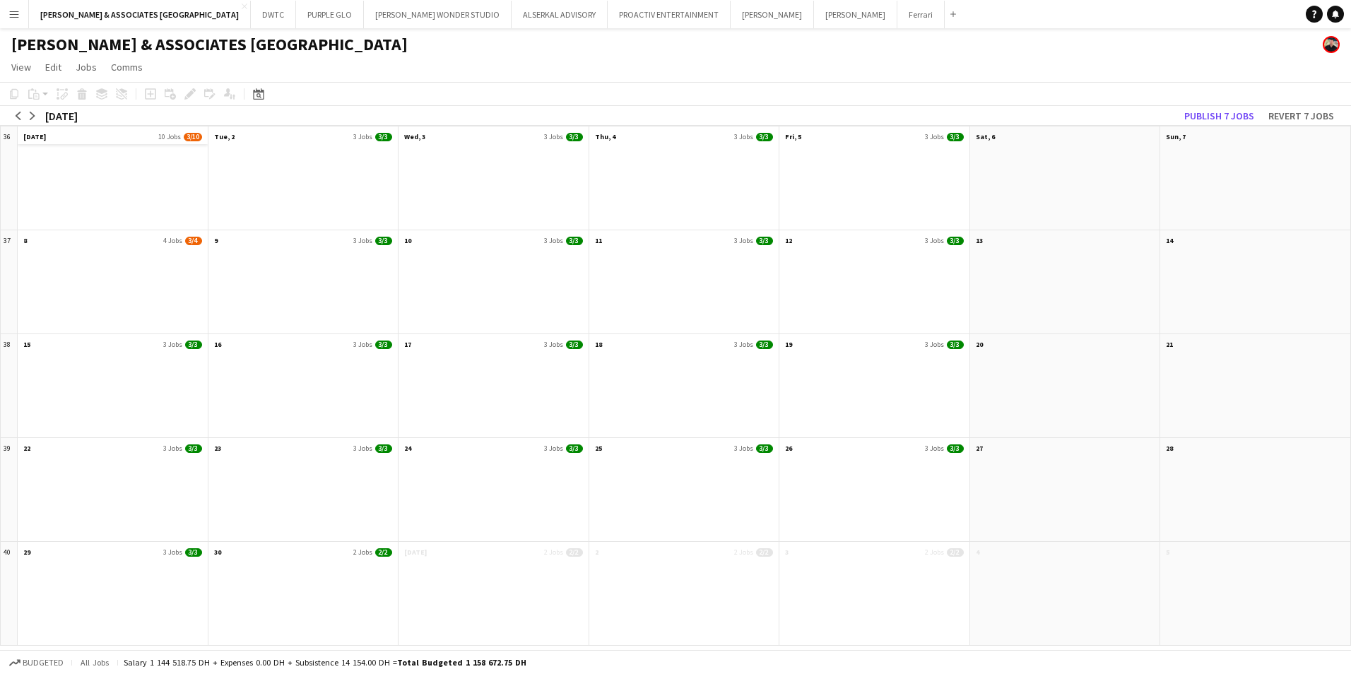
click at [84, 133] on app-month-view-date-header "[DATE] Jobs 3/10" at bounding box center [113, 136] width 190 height 18
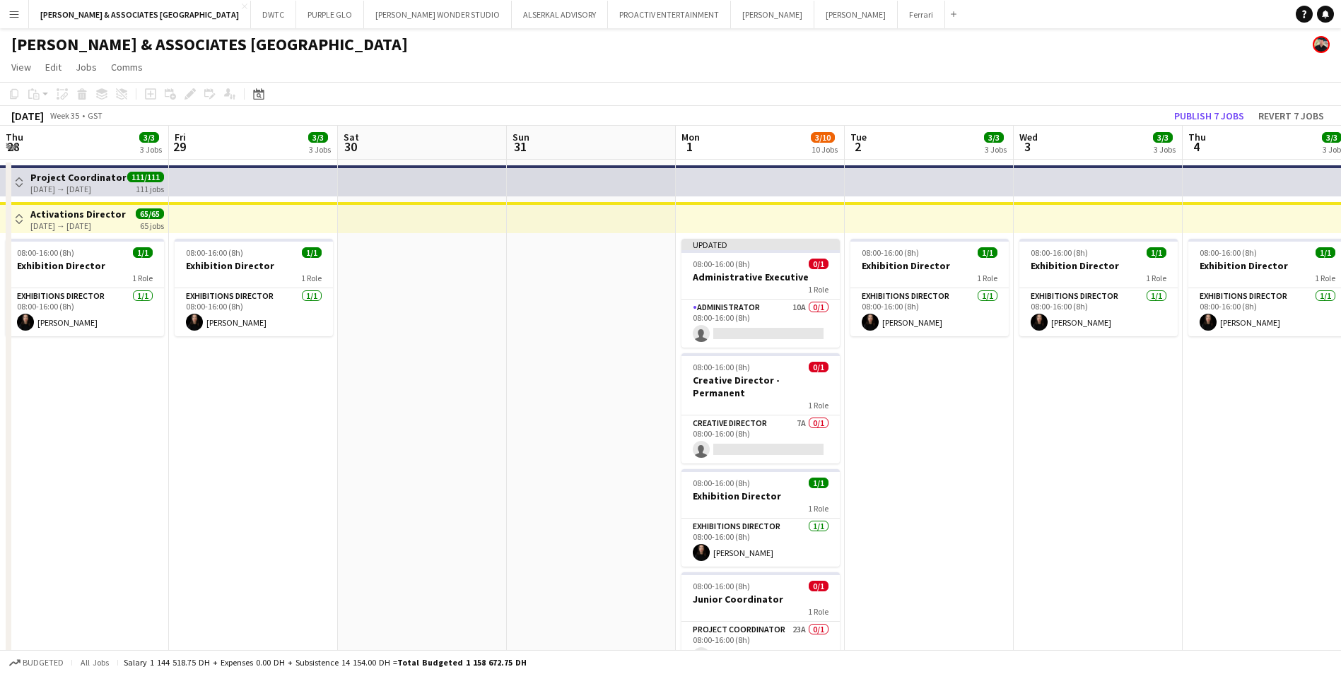
scroll to position [0, 486]
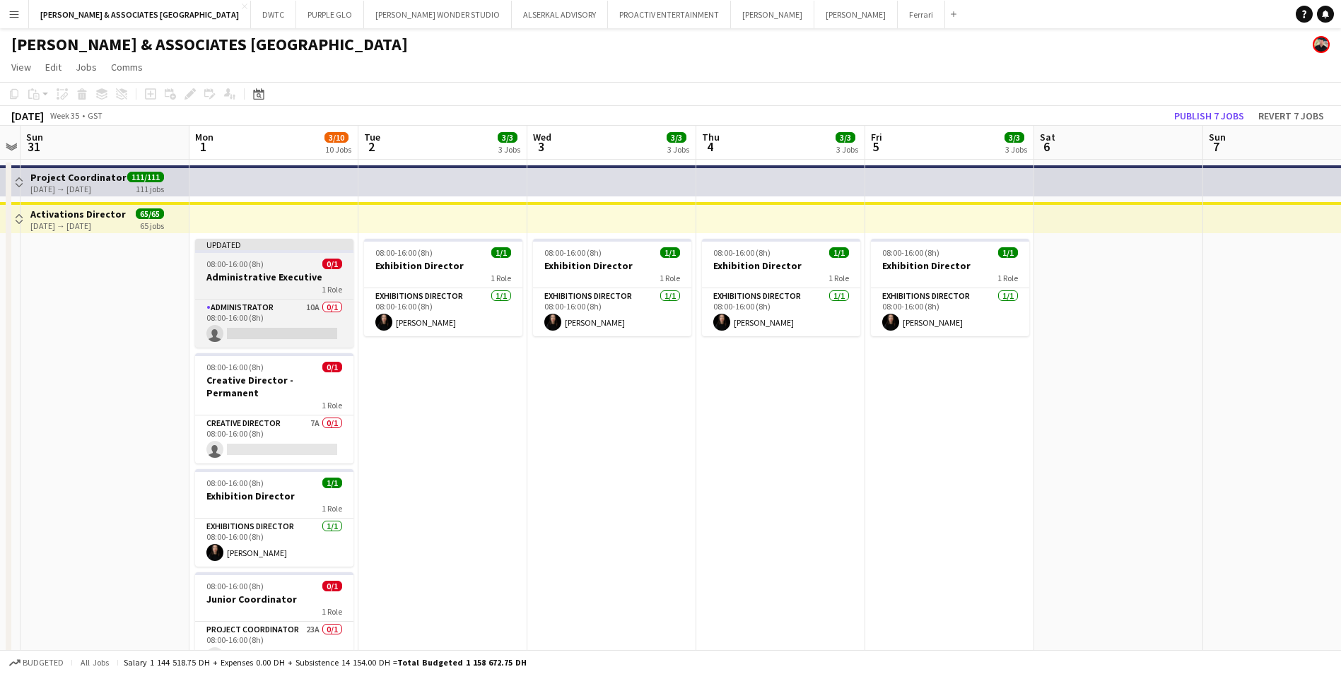
click at [241, 276] on h3 "Administrative Executive" at bounding box center [274, 277] width 158 height 13
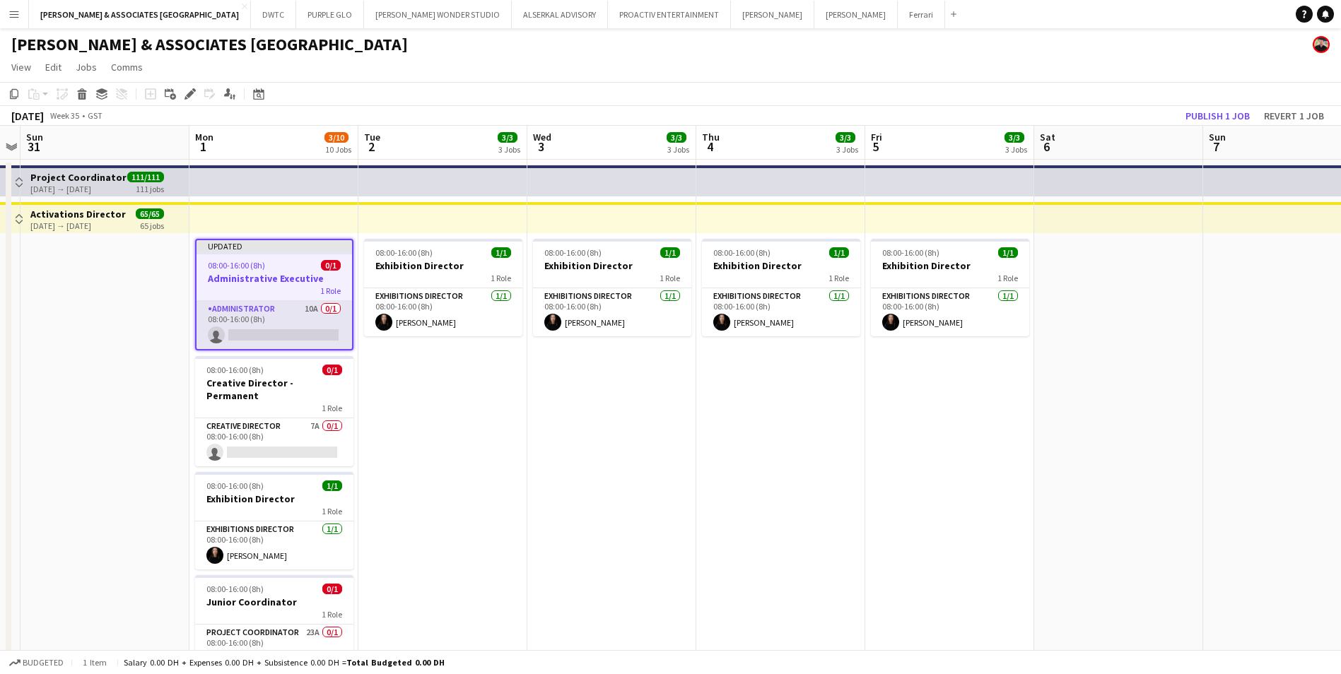
click at [247, 307] on app-card-role "Administrator 10A 0/1 08:00-16:00 (8h) single-neutral-actions" at bounding box center [273, 325] width 155 height 48
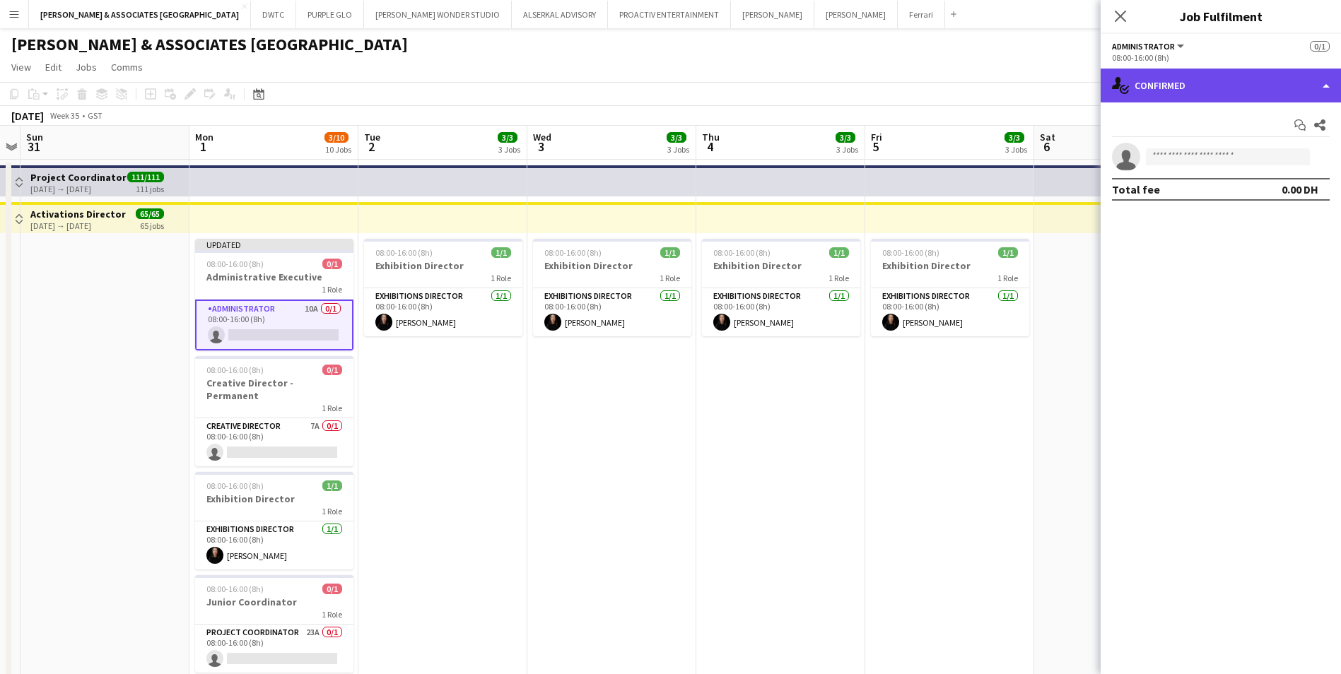
click at [1261, 87] on div "single-neutral-actions-check-2 Confirmed" at bounding box center [1220, 86] width 240 height 34
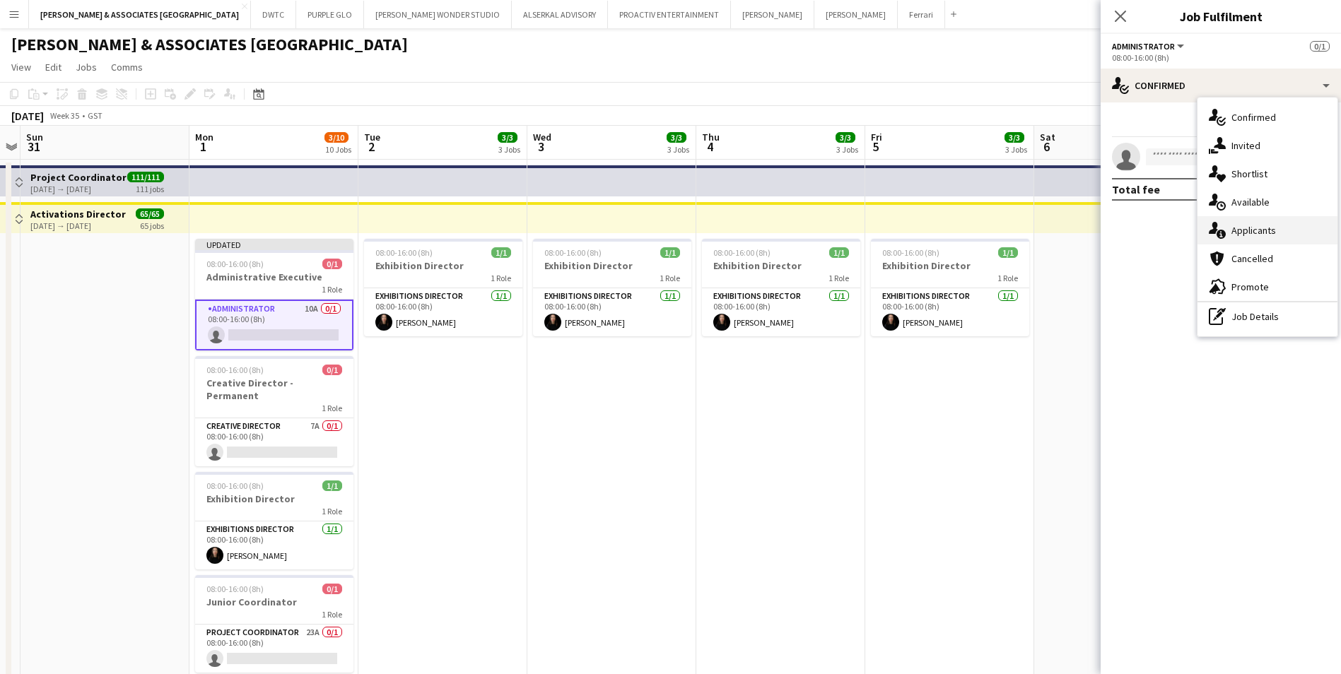
click at [1292, 233] on div "single-neutral-actions-information Applicants" at bounding box center [1267, 230] width 140 height 28
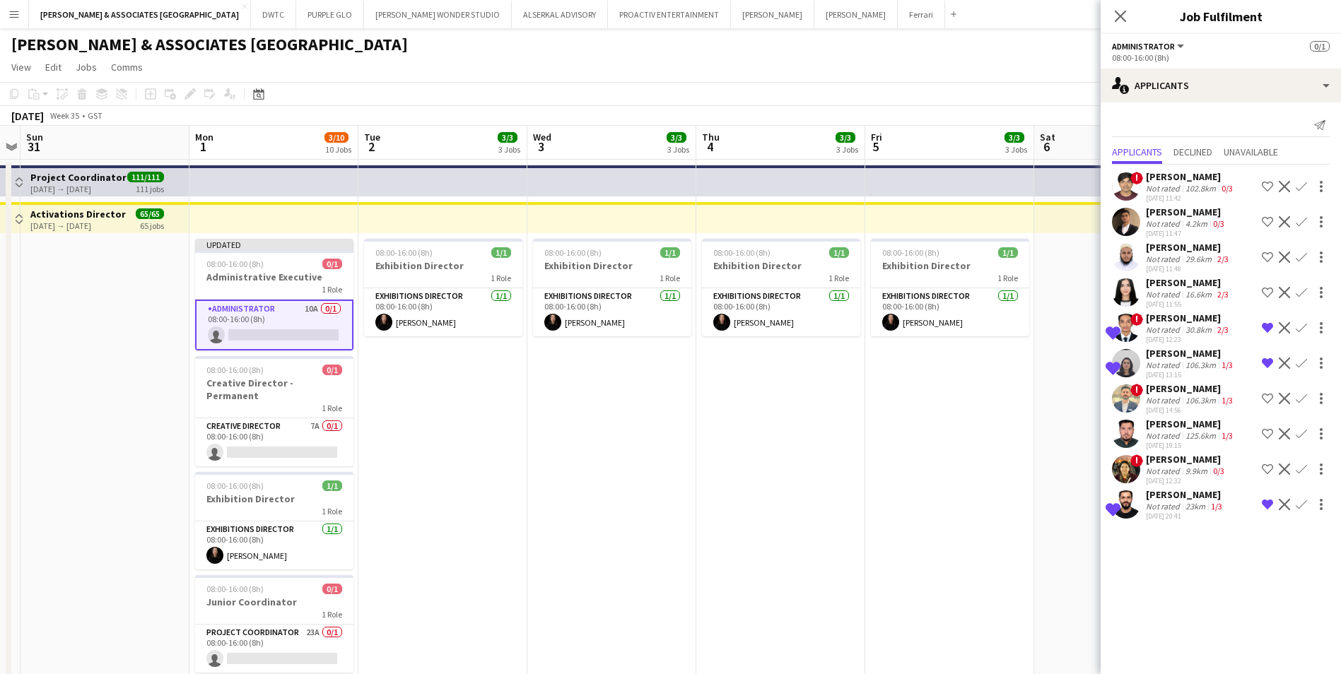
click at [931, 53] on div "[PERSON_NAME] & ASSOCIATES [GEOGRAPHIC_DATA]" at bounding box center [670, 41] width 1341 height 27
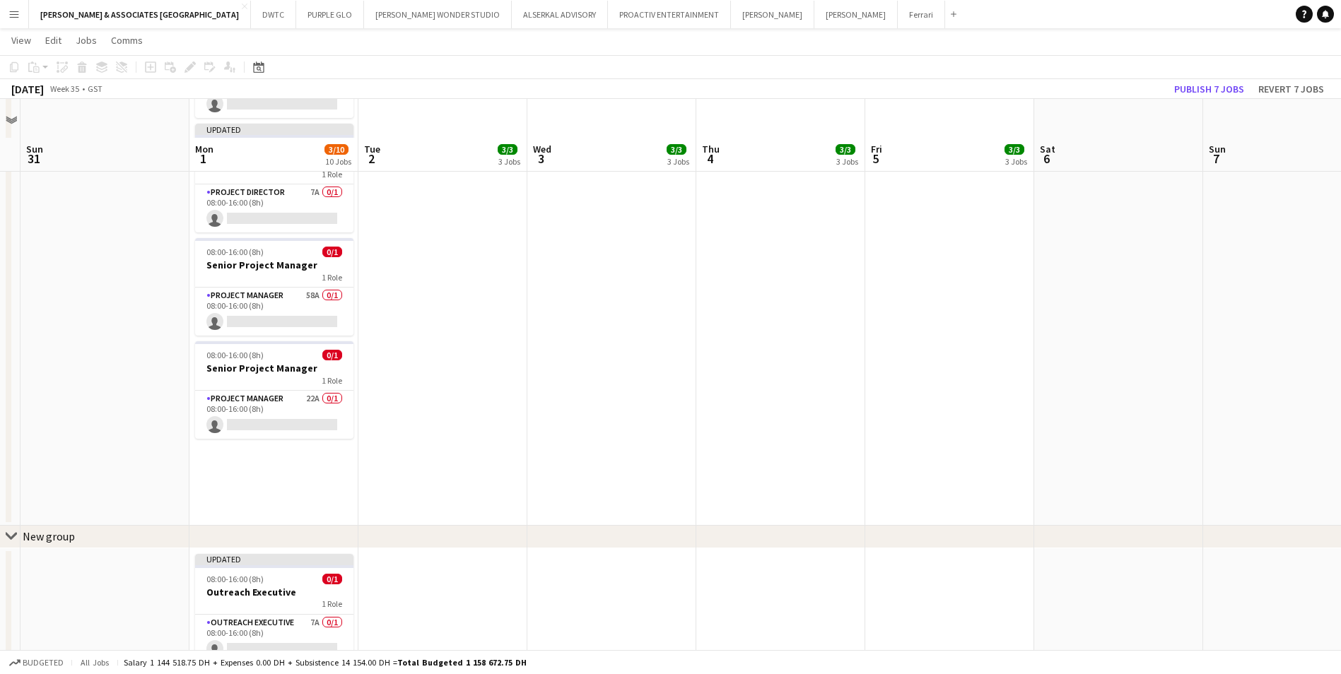
scroll to position [592, 0]
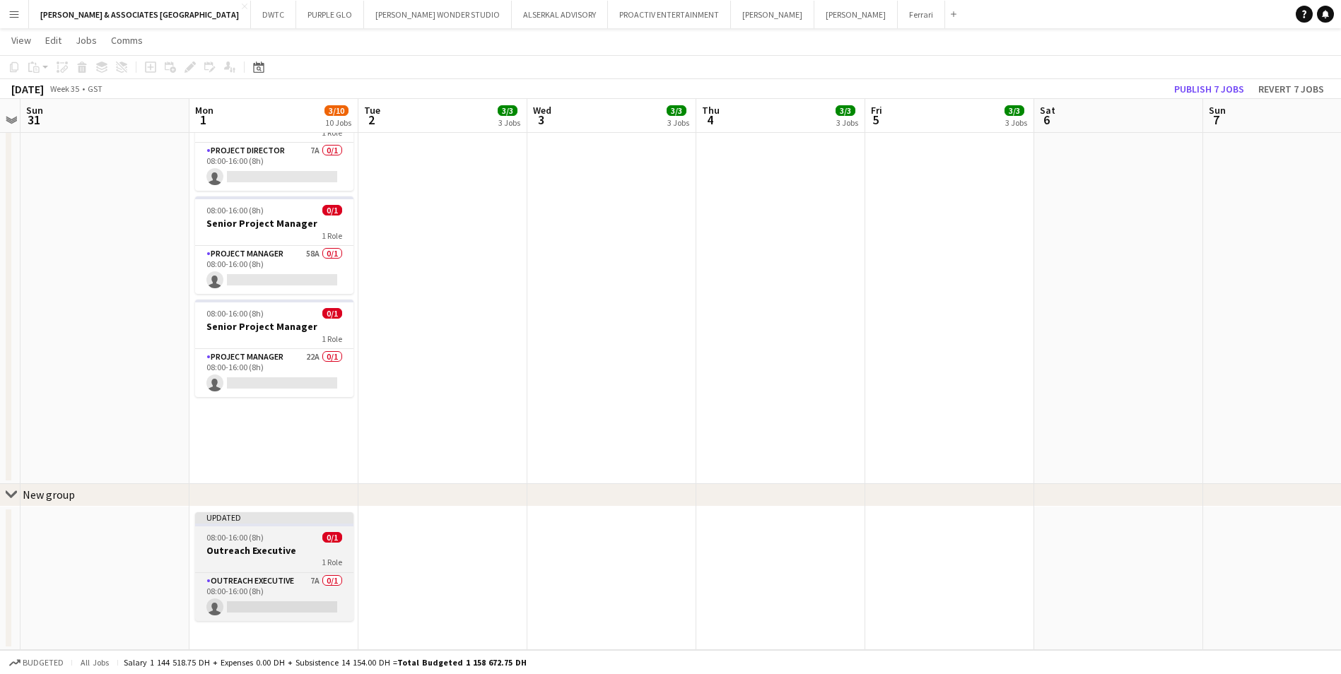
click at [307, 548] on h3 "Outreach Executive" at bounding box center [274, 550] width 158 height 13
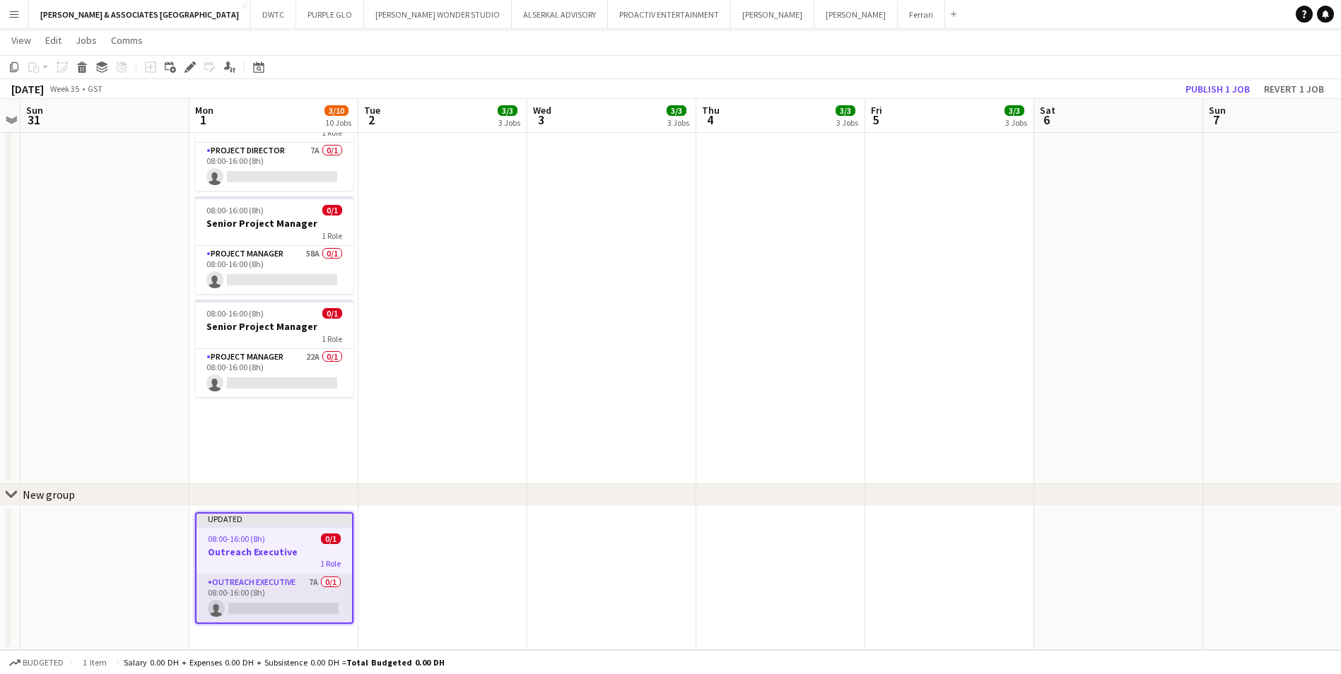
click at [307, 611] on app-card-role "Outreach Executive 7A 0/1 08:00-16:00 (8h) single-neutral-actions" at bounding box center [273, 599] width 155 height 48
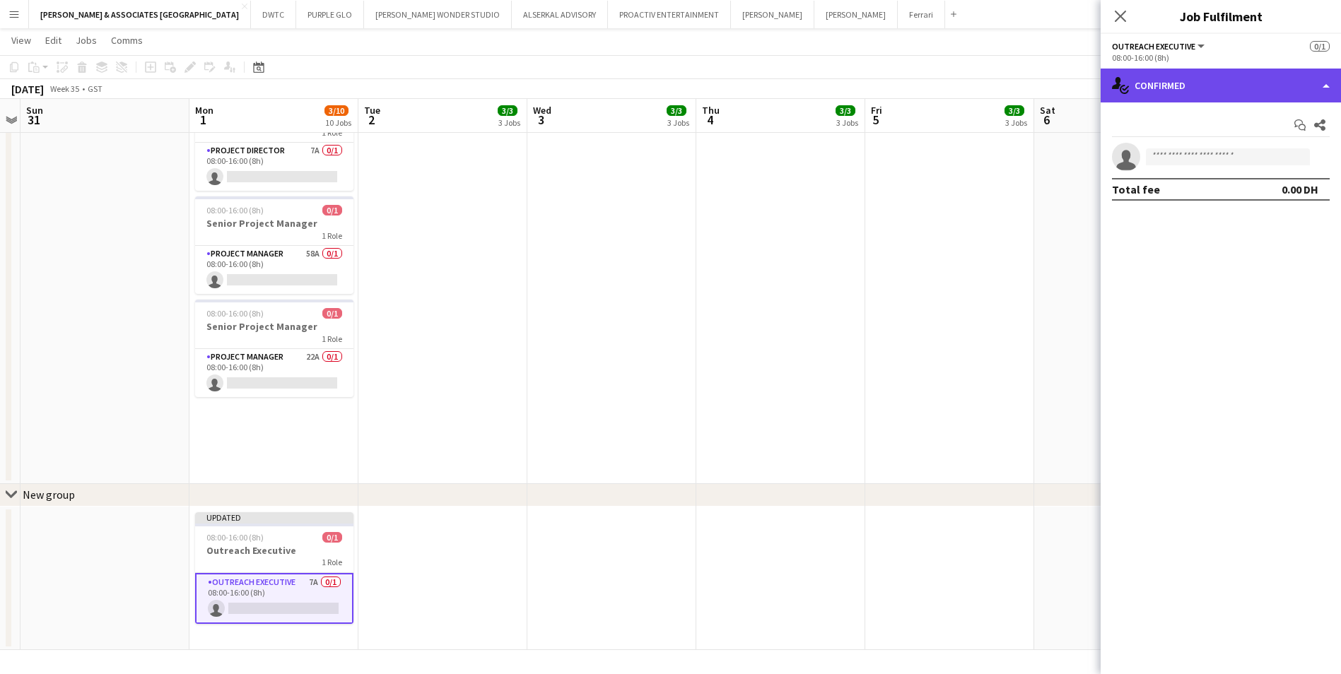
click at [1162, 90] on div "single-neutral-actions-check-2 Confirmed" at bounding box center [1220, 86] width 240 height 34
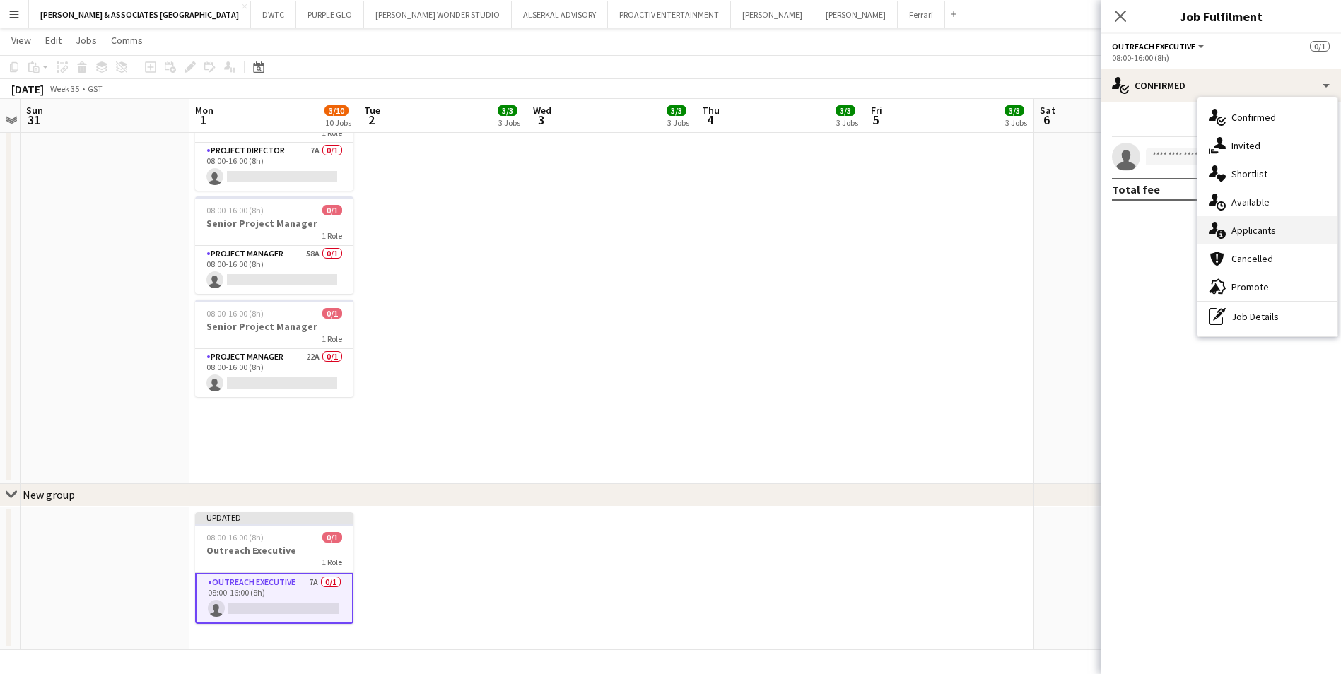
click at [1250, 229] on div "single-neutral-actions-information Applicants" at bounding box center [1267, 230] width 140 height 28
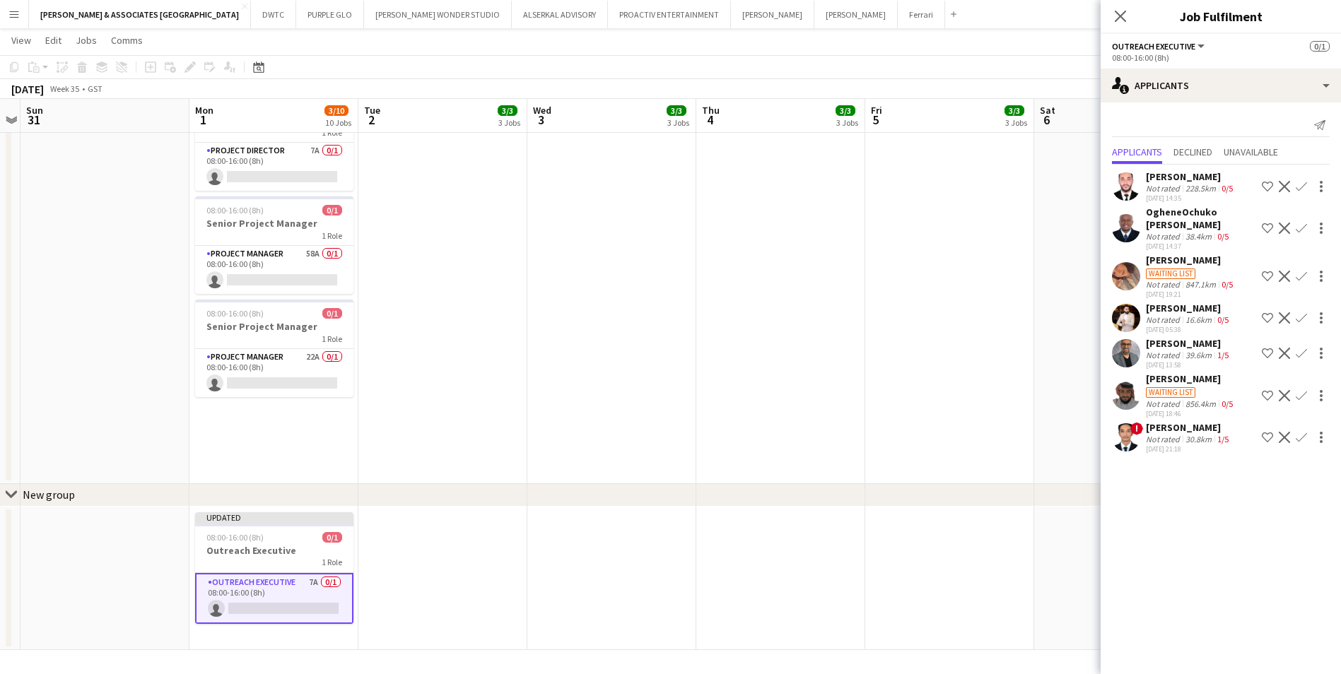
click at [1177, 616] on mat-expansion-panel "users2 Applicants Send notification Applicants Declined Unavailable [PERSON_NAM…" at bounding box center [1220, 388] width 240 height 572
click at [9, 13] on app-icon "Menu" at bounding box center [13, 13] width 11 height 11
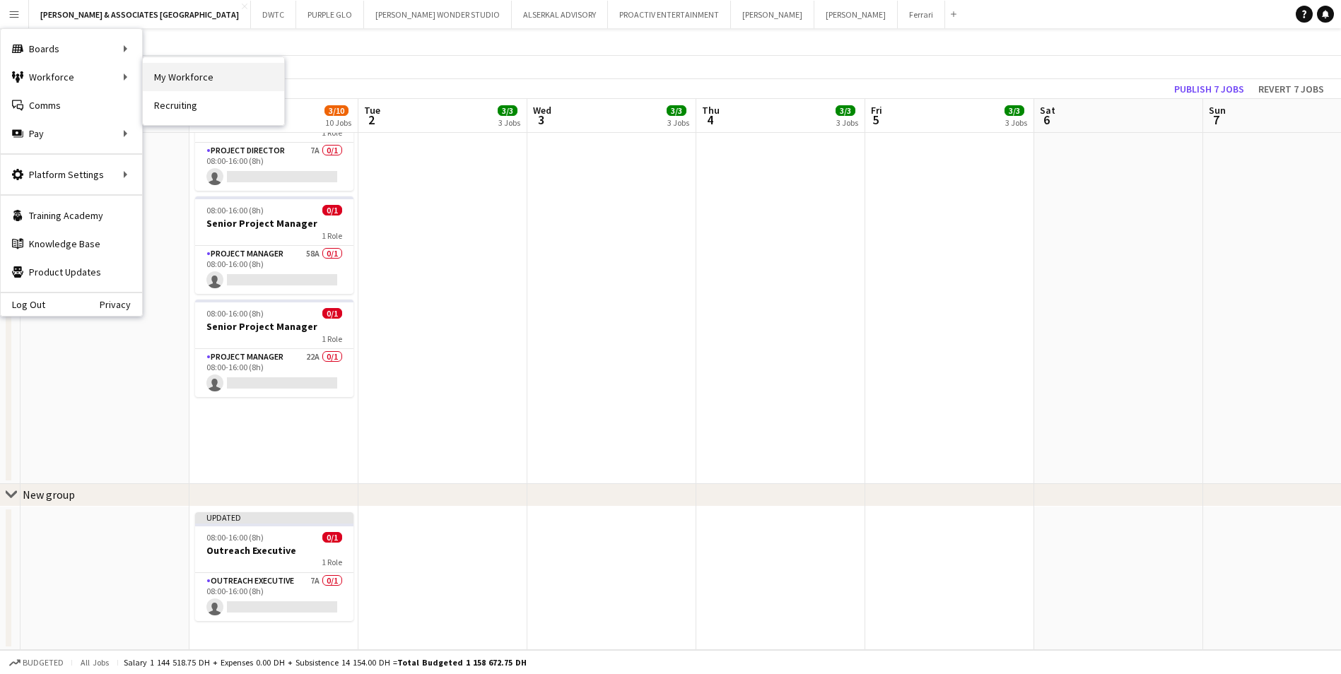
click at [192, 83] on link "My Workforce" at bounding box center [213, 77] width 141 height 28
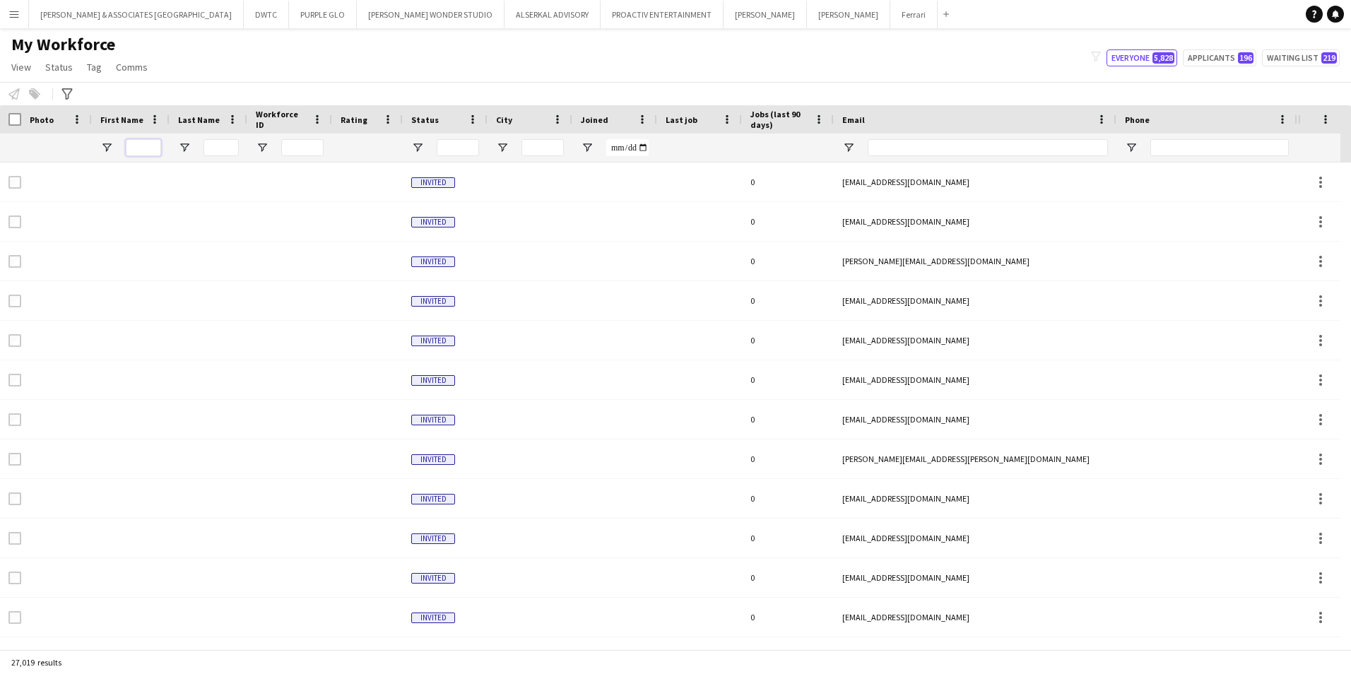
click at [137, 143] on input "First Name Filter Input" at bounding box center [143, 147] width 35 height 17
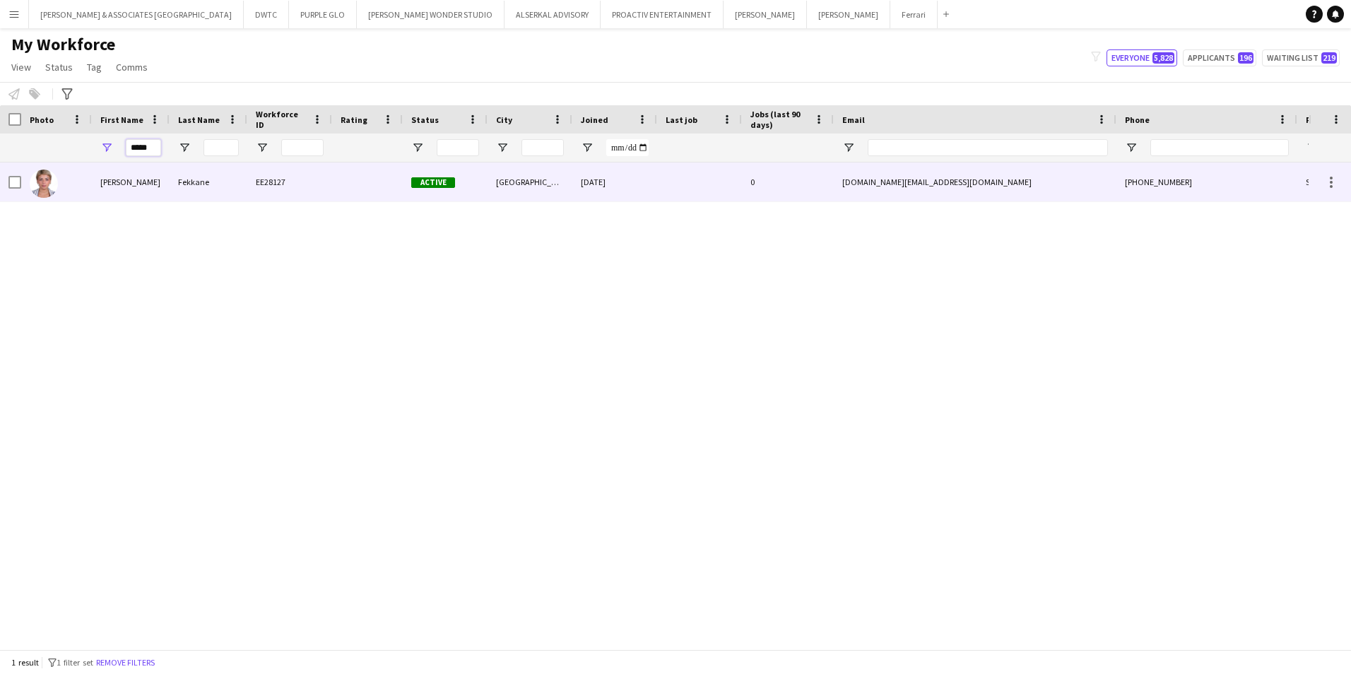
type input "*****"
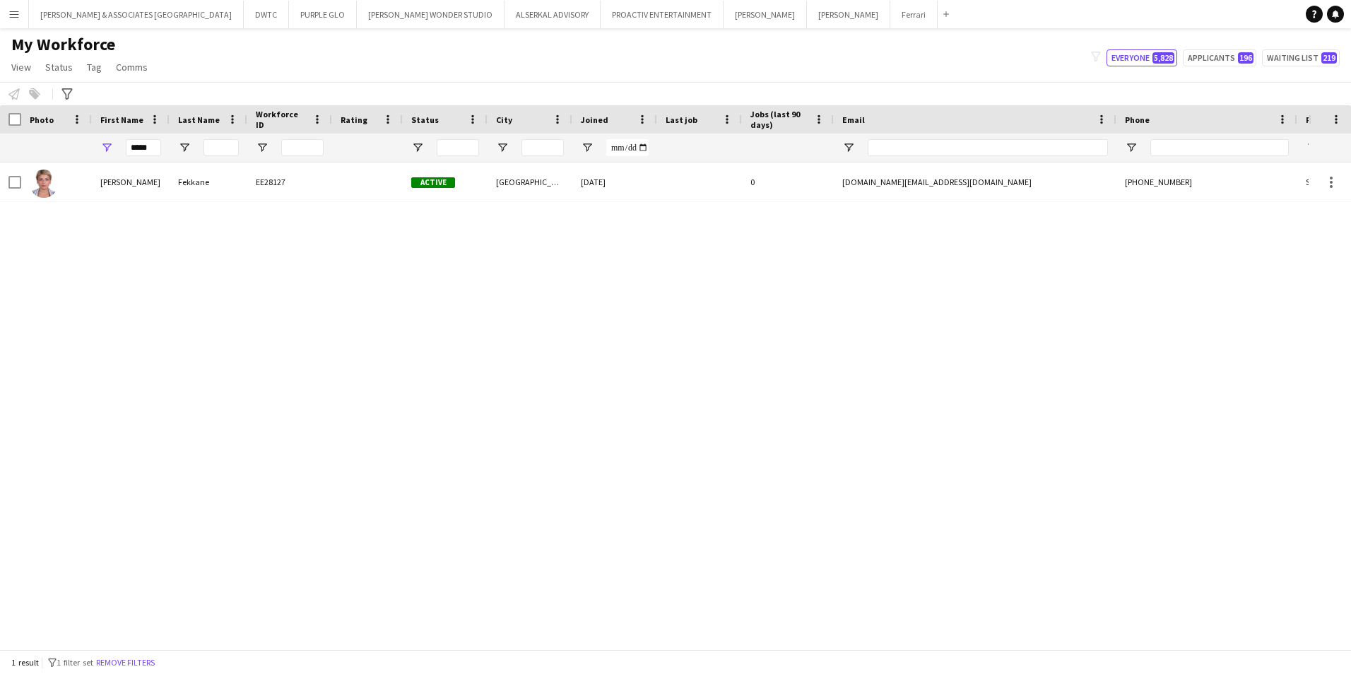
click at [545, 351] on div "[PERSON_NAME] Fekkane EE28127 Active [GEOGRAPHIC_DATA] [DATE] 0 [DOMAIN_NAME][E…" at bounding box center [654, 401] width 1309 height 476
drag, startPoint x: 146, startPoint y: 153, endPoint x: 96, endPoint y: 158, distance: 49.7
click at [96, 158] on div "*****" at bounding box center [131, 148] width 78 height 28
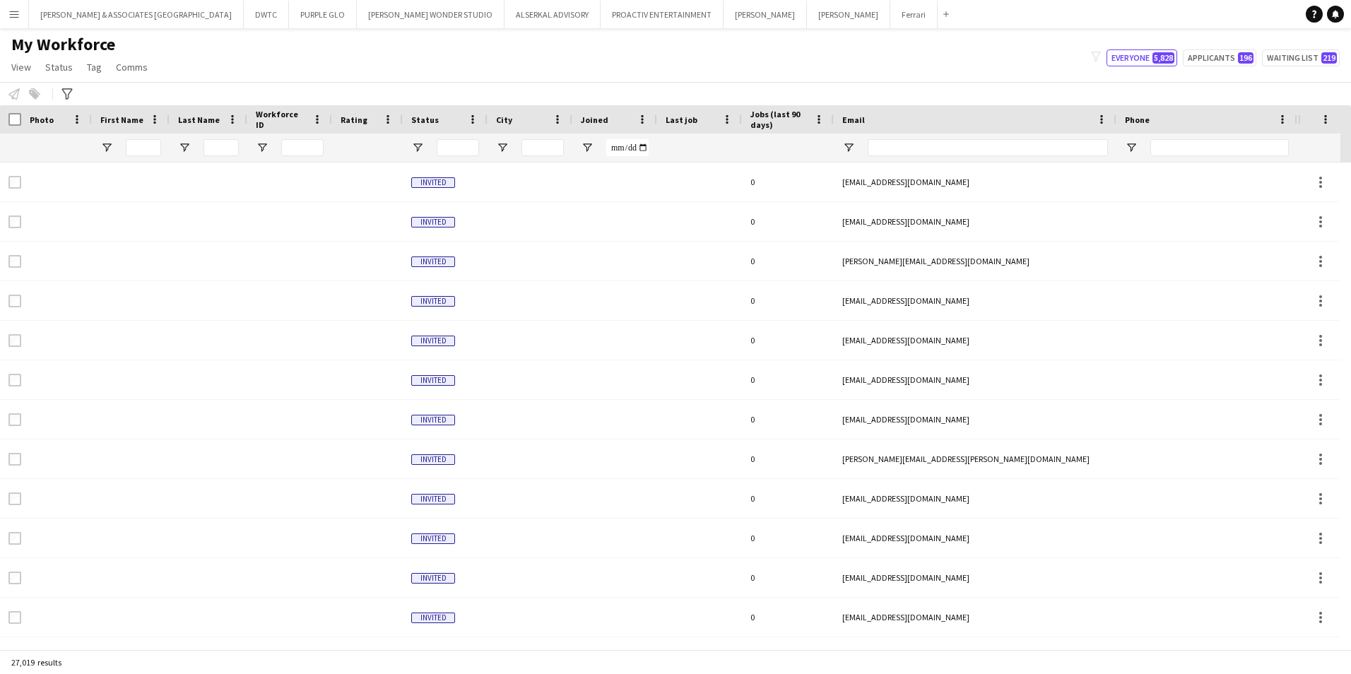
click at [446, 61] on div "My Workforce View Views Default view [PERSON_NAME] New view Update view Delete …" at bounding box center [675, 58] width 1351 height 48
click at [144, 141] on input "First Name Filter Input" at bounding box center [143, 147] width 35 height 17
type input "*****"
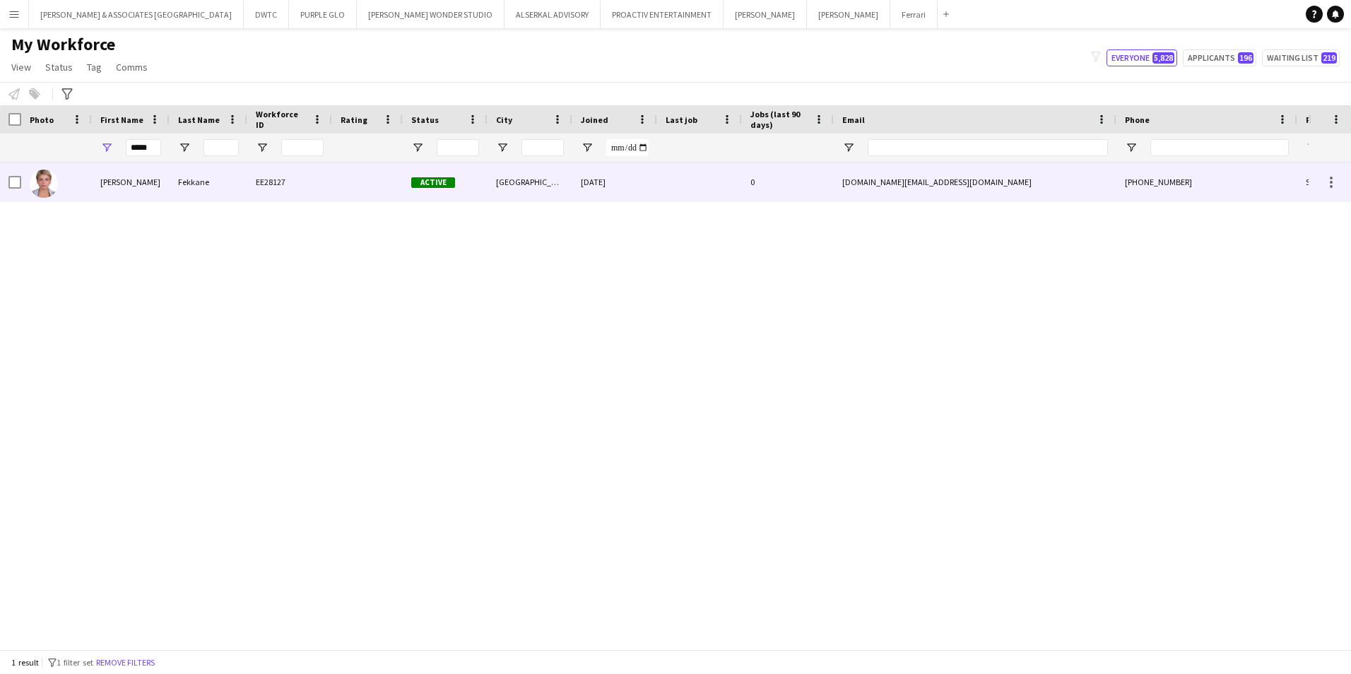
click at [726, 175] on div at bounding box center [699, 182] width 85 height 39
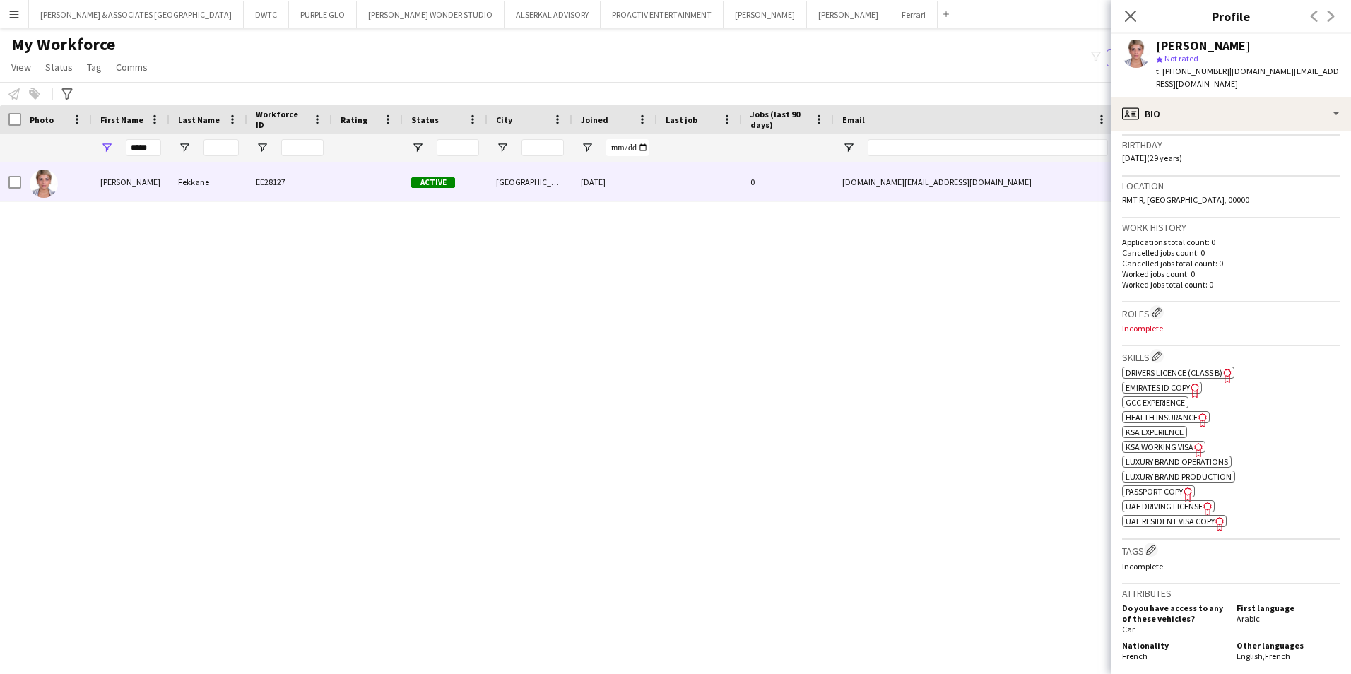
scroll to position [283, 0]
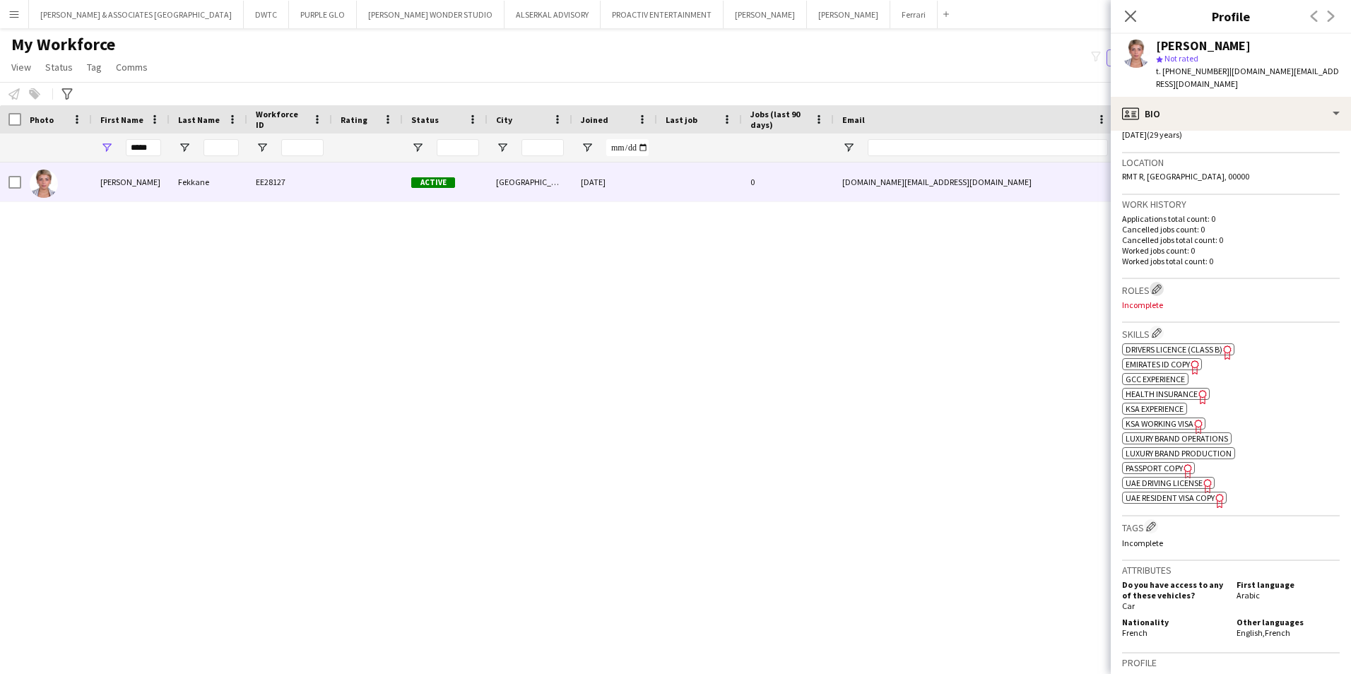
click at [1158, 284] on app-icon "Edit crew company roles" at bounding box center [1157, 289] width 10 height 10
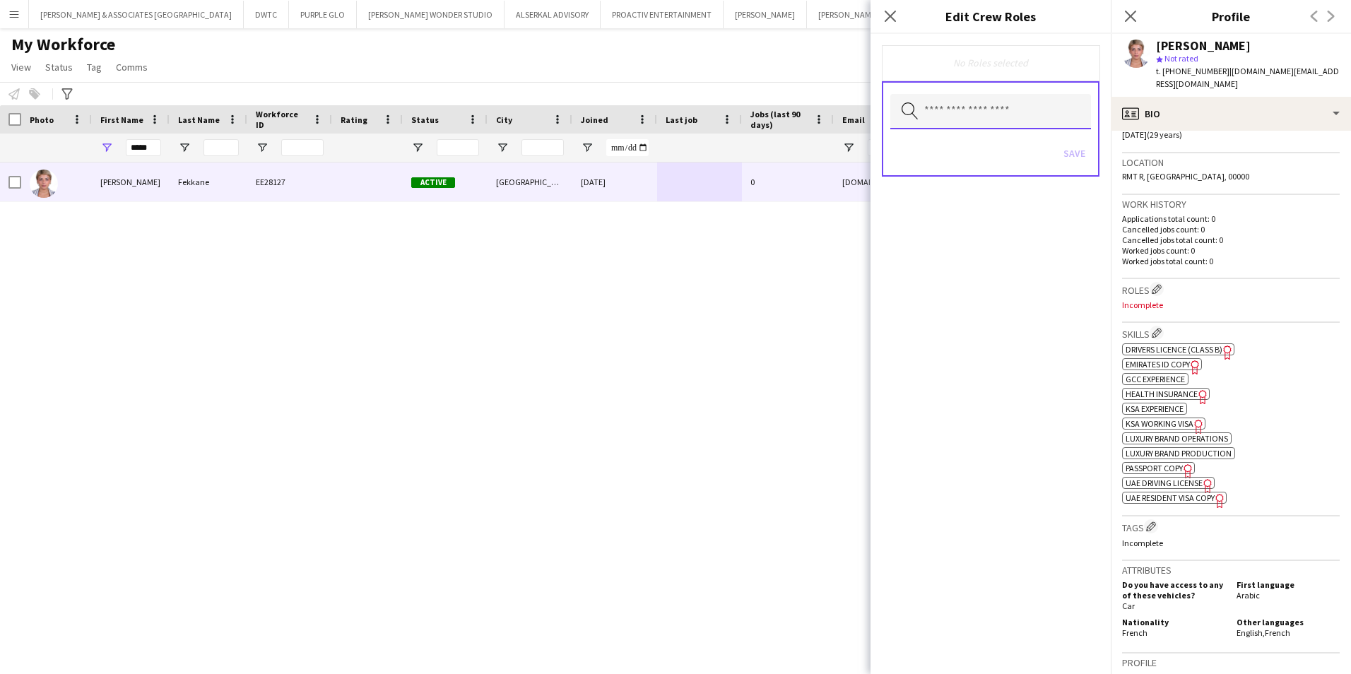
click at [970, 110] on input "text" at bounding box center [990, 111] width 201 height 35
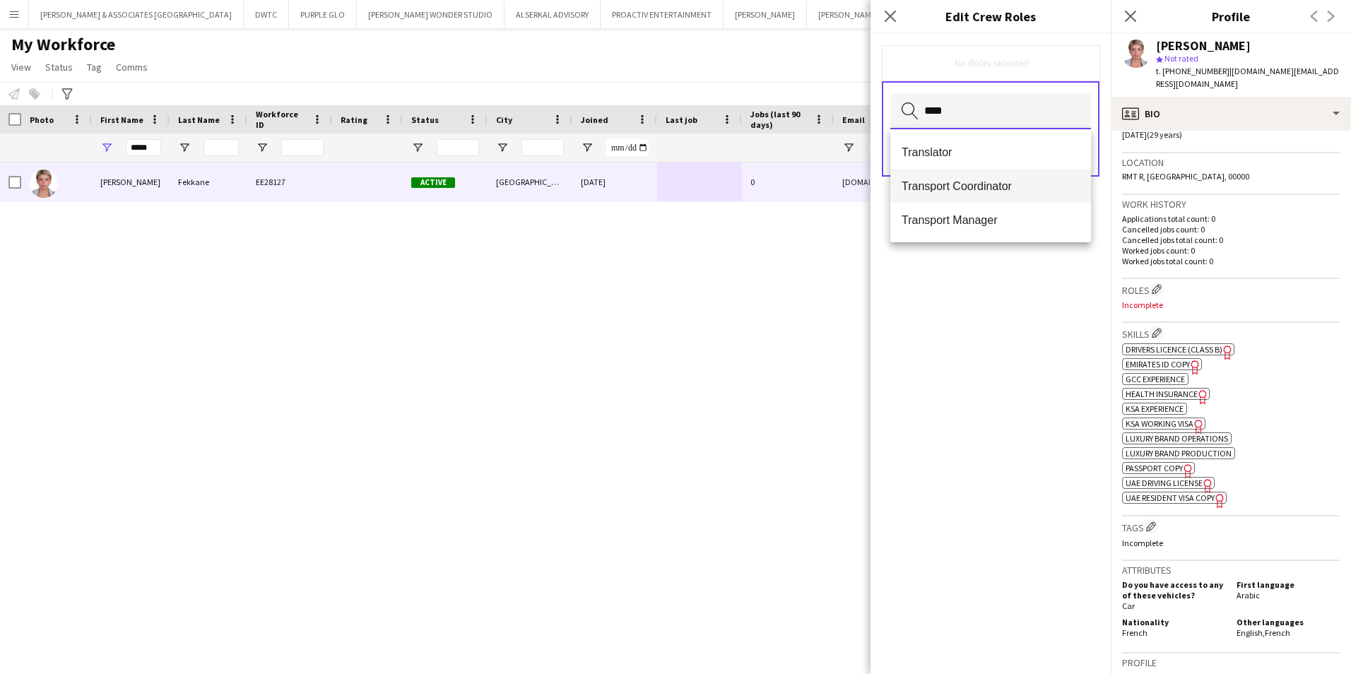
type input "****"
click at [1002, 183] on span "Transport Coordinator" at bounding box center [991, 186] width 178 height 13
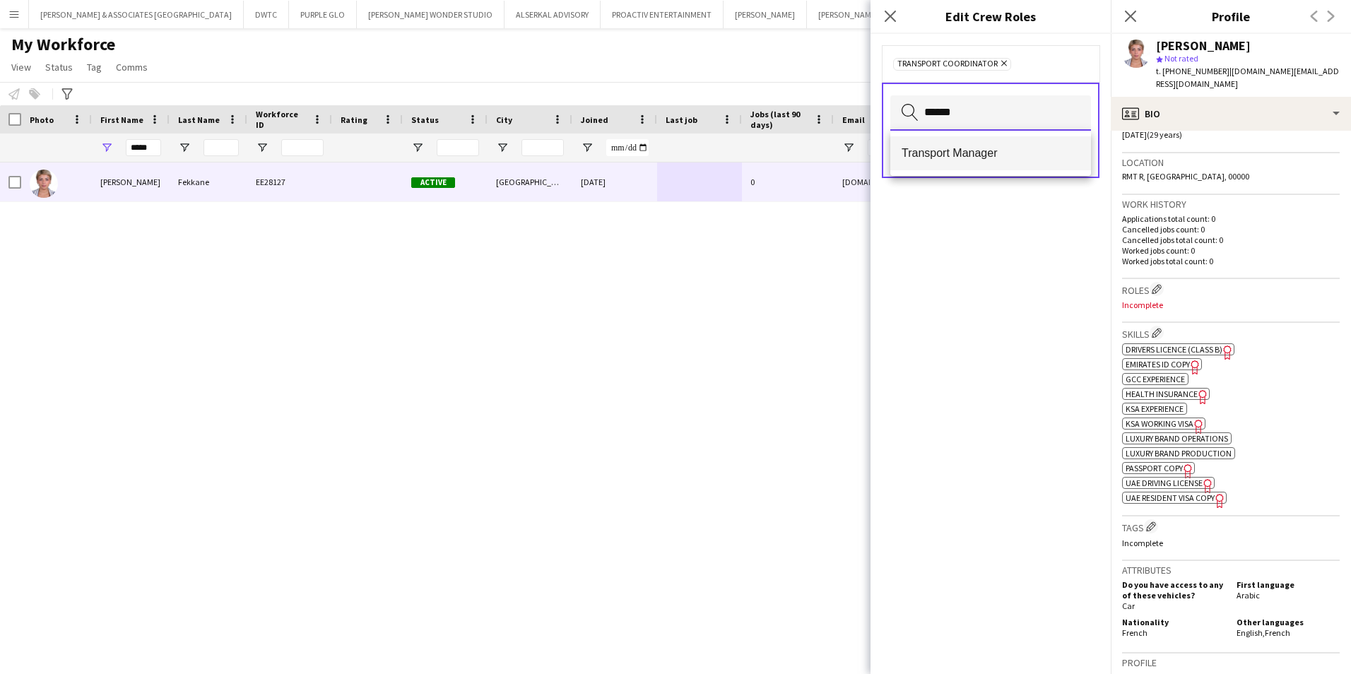
type input "******"
click at [979, 141] on mat-option "Transport Manager" at bounding box center [990, 153] width 201 height 34
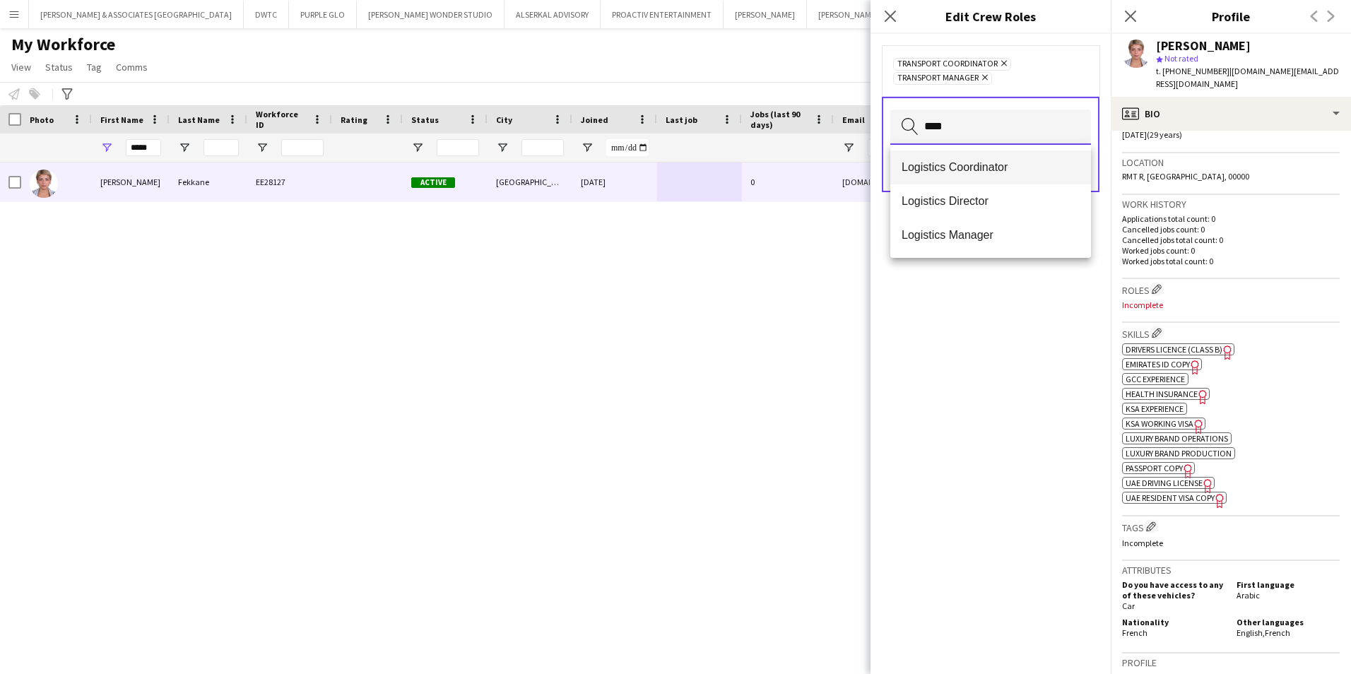
type input "****"
click at [987, 155] on mat-option "Logistics Coordinator" at bounding box center [990, 168] width 201 height 34
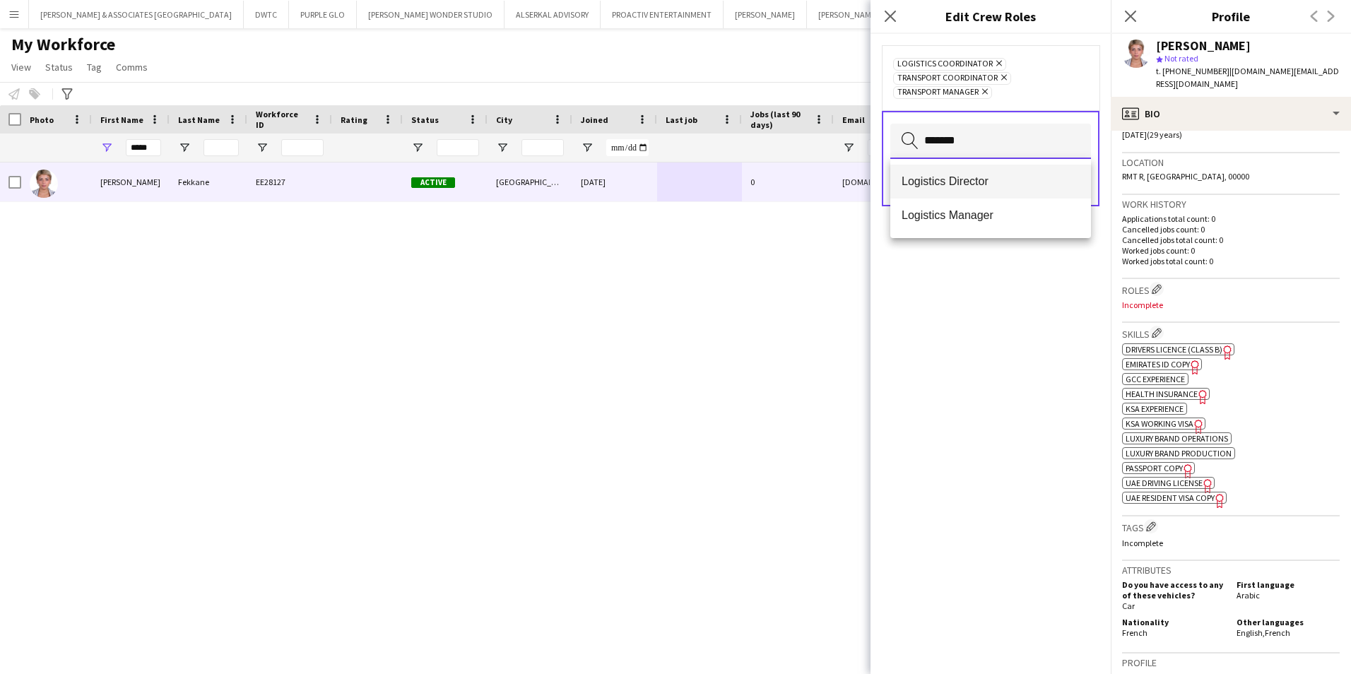
type input "*******"
click at [989, 178] on span "Logistics Director" at bounding box center [991, 181] width 178 height 13
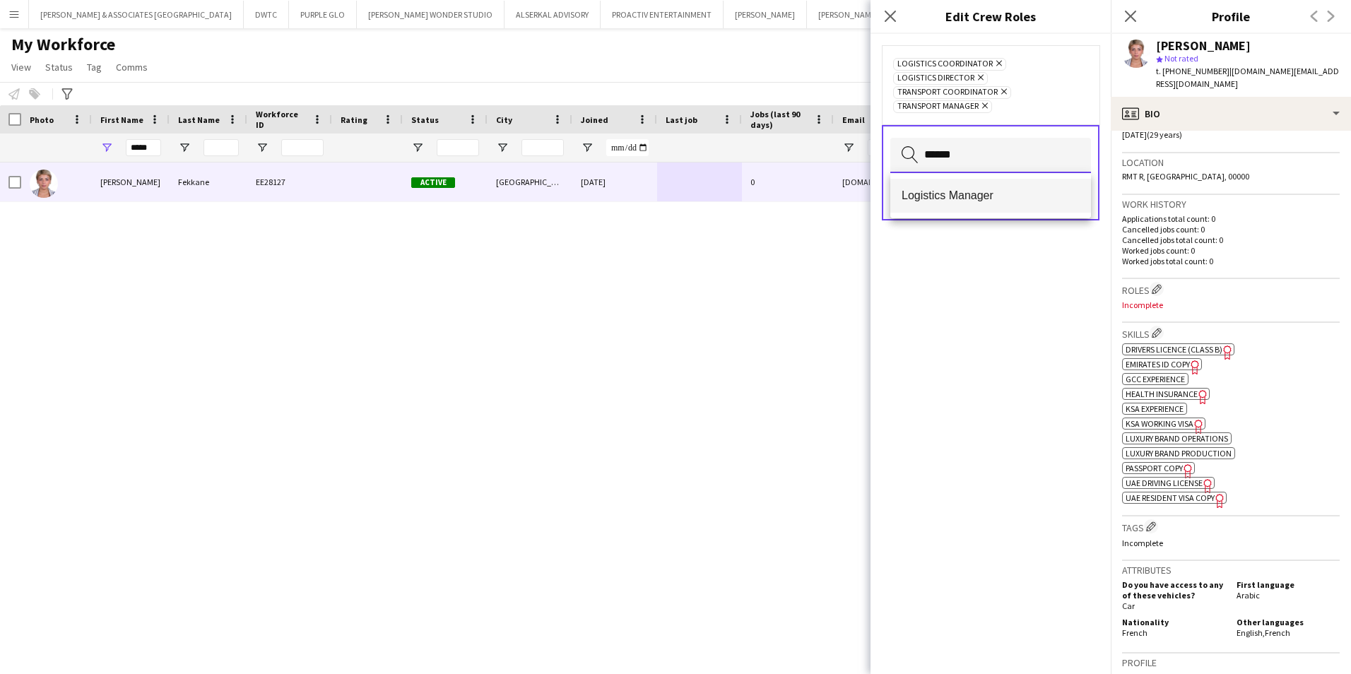
type input "******"
click at [992, 196] on span "Logistics Manager" at bounding box center [991, 195] width 178 height 13
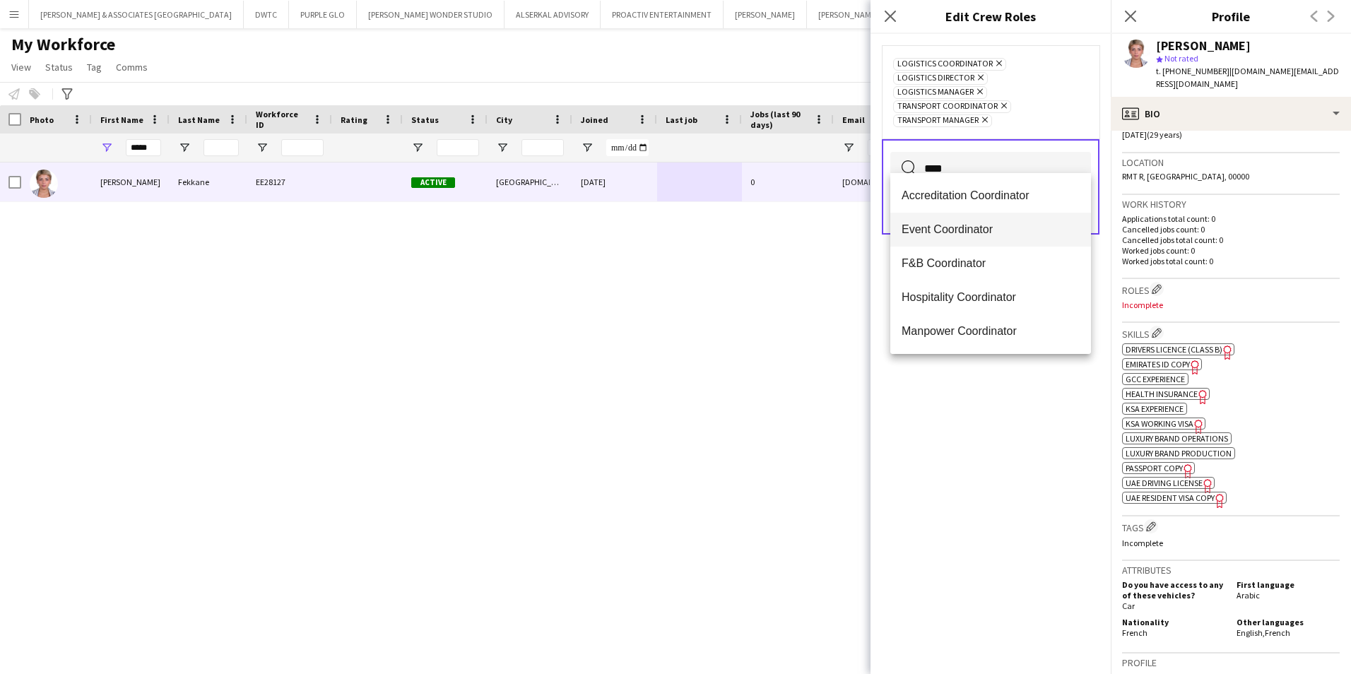
type input "****"
click at [986, 221] on mat-option "Event Coordinator" at bounding box center [990, 230] width 201 height 34
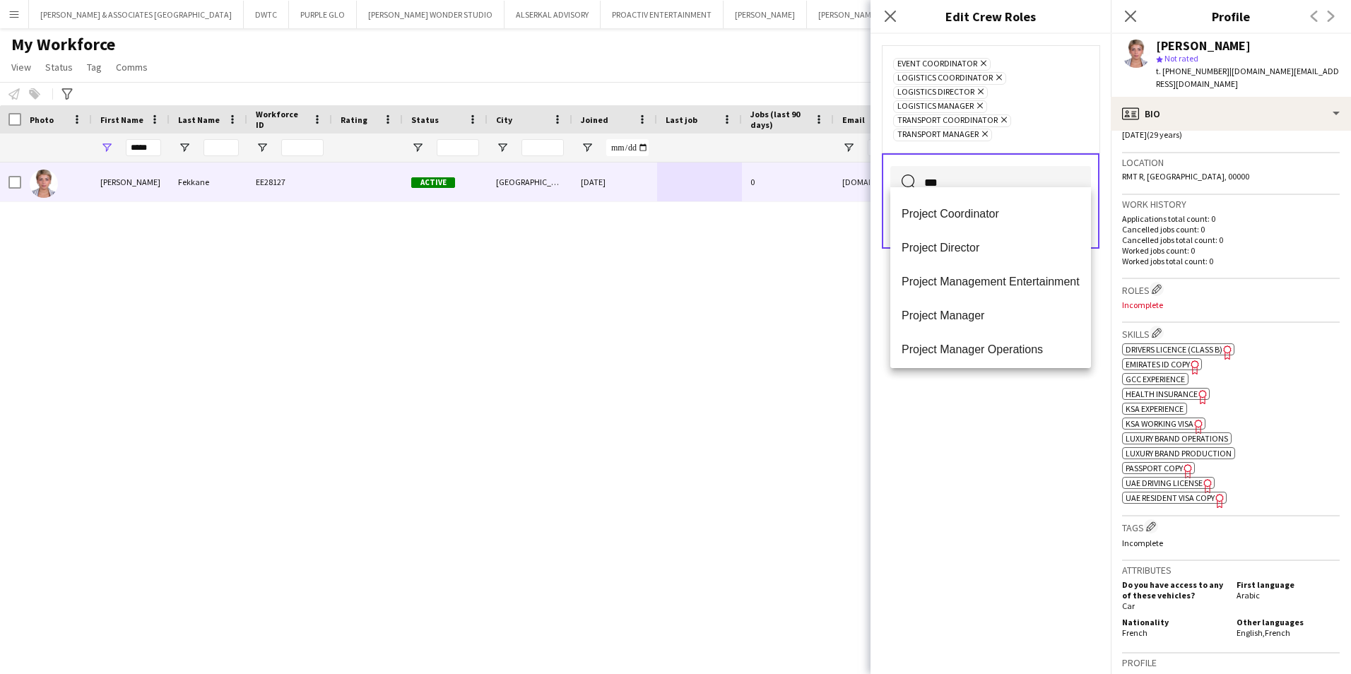
scroll to position [424, 0]
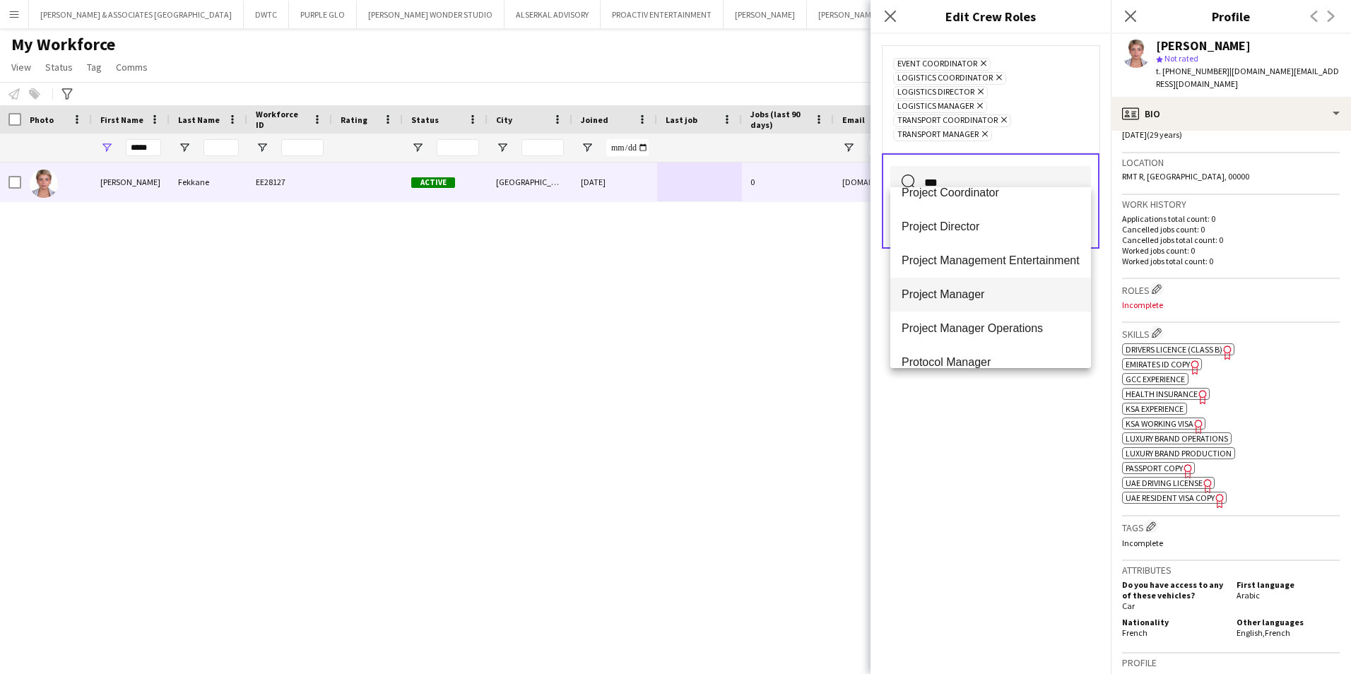
type input "***"
click at [997, 301] on mat-option "Project Manager" at bounding box center [990, 295] width 201 height 34
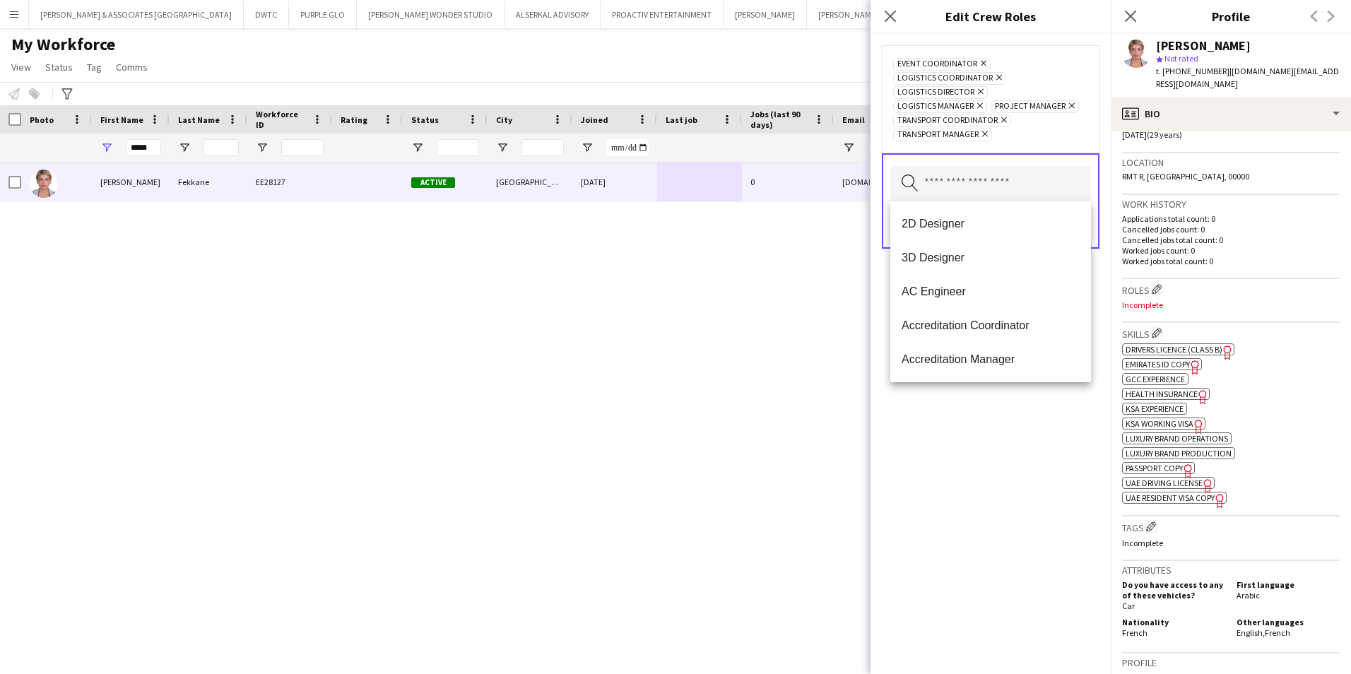
click at [1052, 456] on div "Event Coordinator Remove Logistics Coordinator Remove Logistics Director Remove…" at bounding box center [991, 354] width 240 height 640
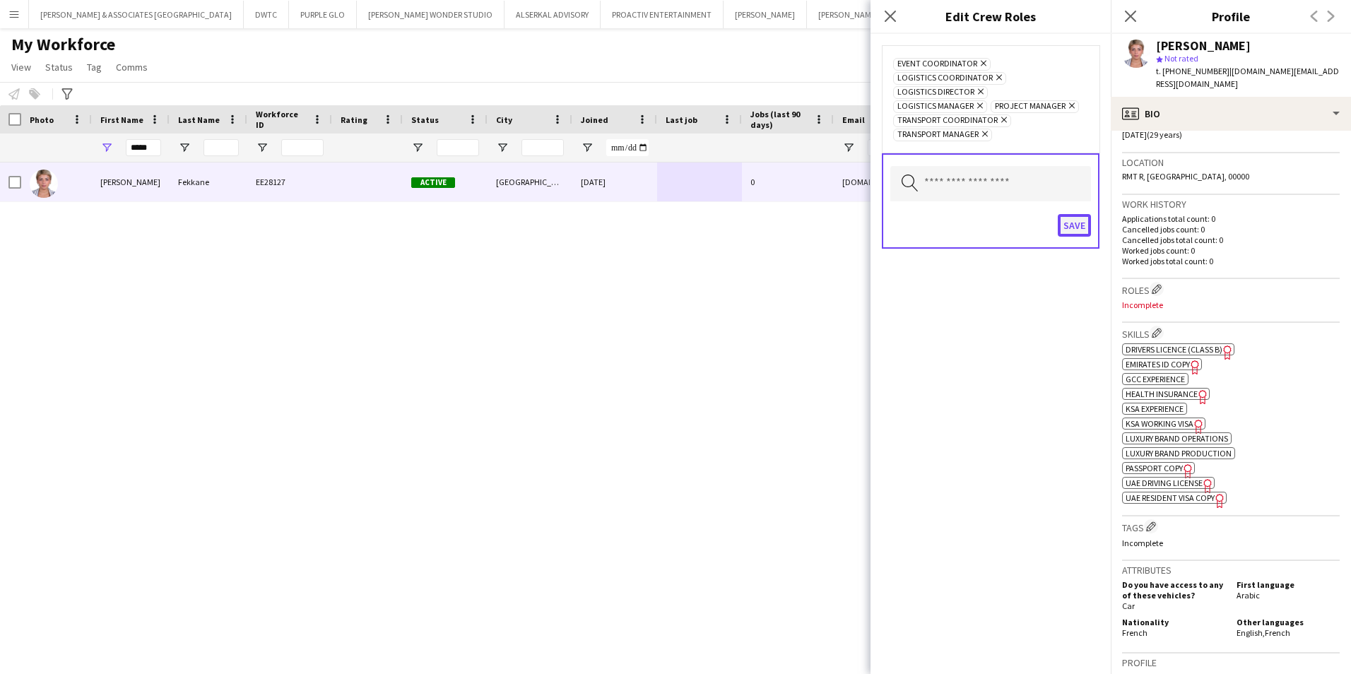
click at [1074, 223] on button "Save" at bounding box center [1074, 225] width 33 height 23
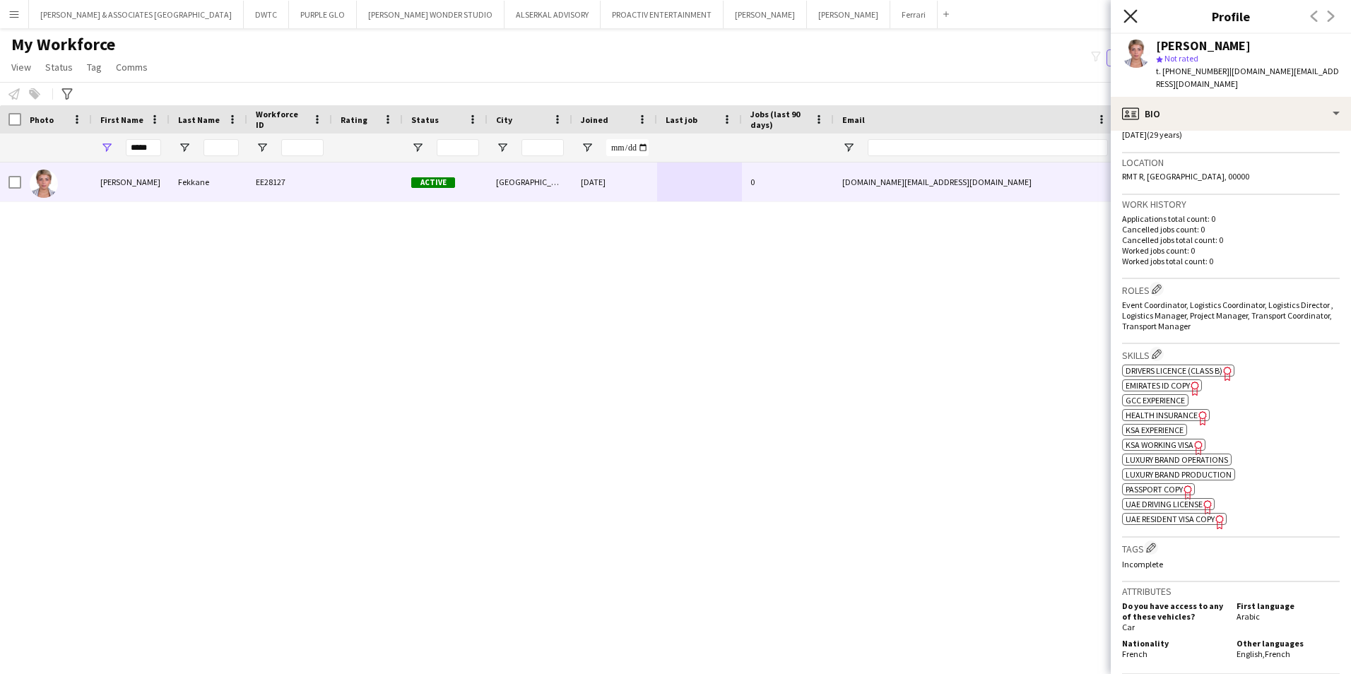
click at [1129, 16] on icon "Close pop-in" at bounding box center [1130, 15] width 13 height 13
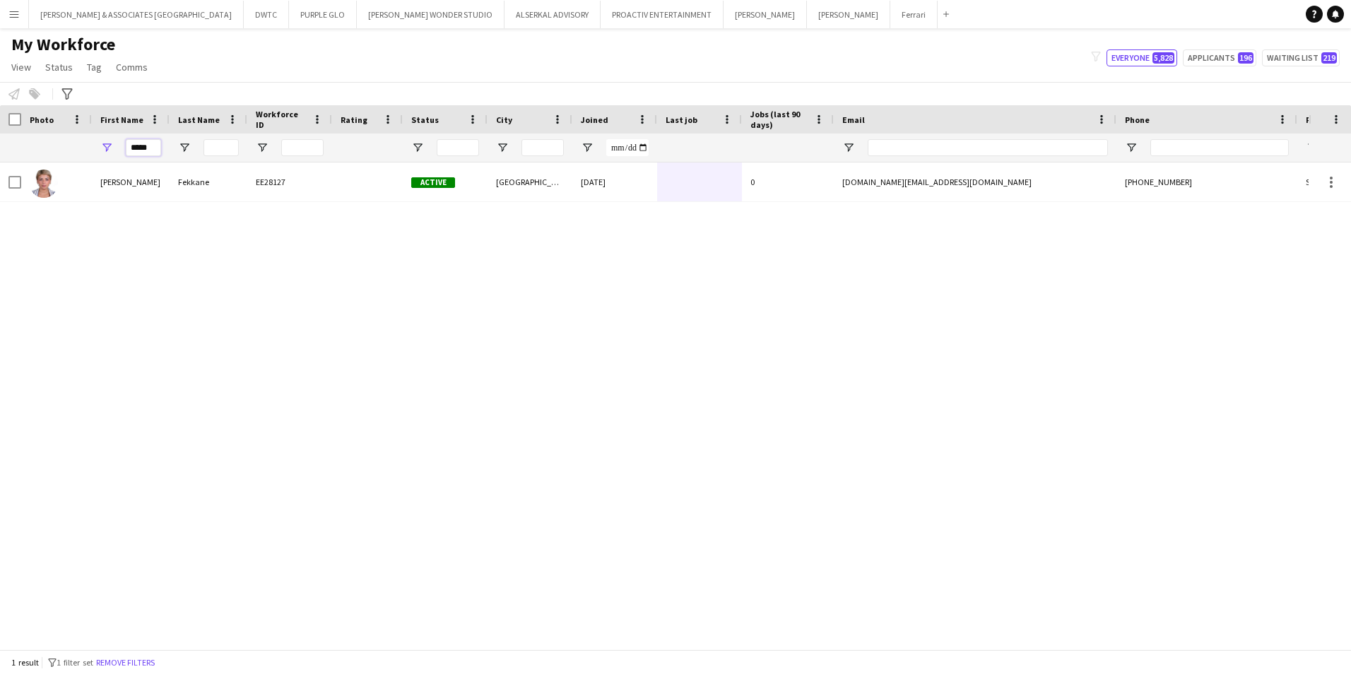
drag, startPoint x: 148, startPoint y: 151, endPoint x: 40, endPoint y: 139, distance: 108.1
click at [40, 139] on div "*****" at bounding box center [766, 148] width 1532 height 28
